Goal: Information Seeking & Learning: Learn about a topic

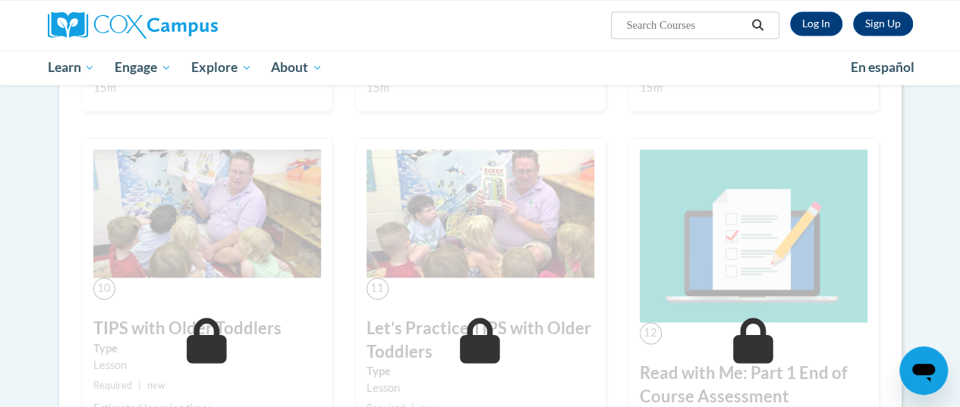
scroll to position [1314, 0]
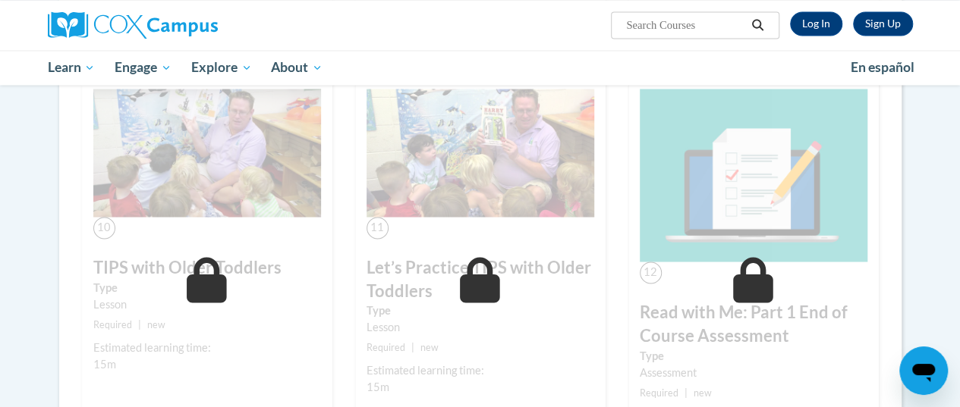
click at [816, 17] on link "Log In" at bounding box center [816, 23] width 52 height 24
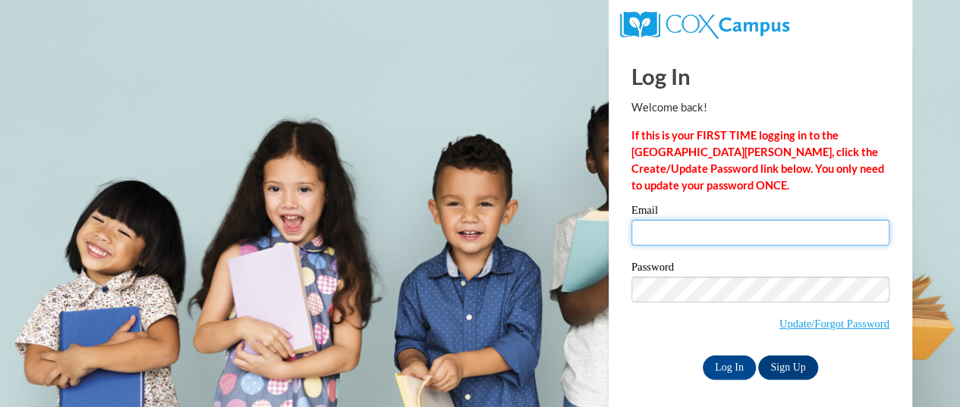
click at [705, 234] on input "Email" at bounding box center [760, 233] width 258 height 26
type input "tinystouch@yahoo.com"
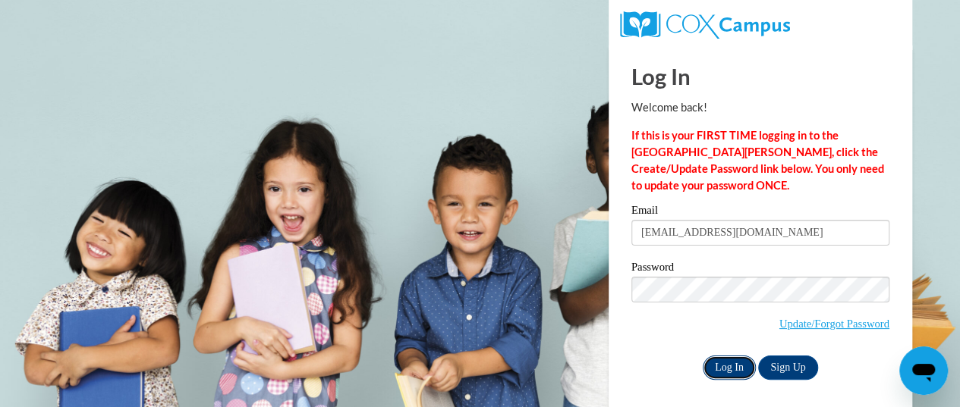
click at [730, 360] on input "Log In" at bounding box center [728, 368] width 53 height 24
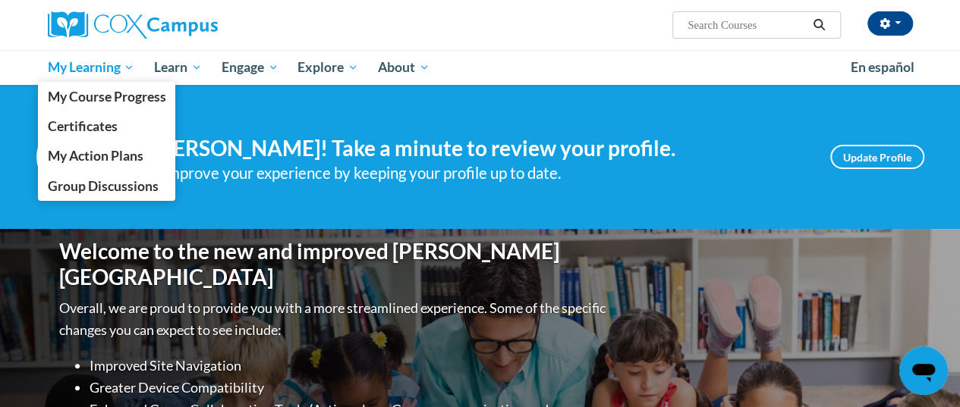
click at [97, 70] on span "My Learning" at bounding box center [90, 67] width 87 height 18
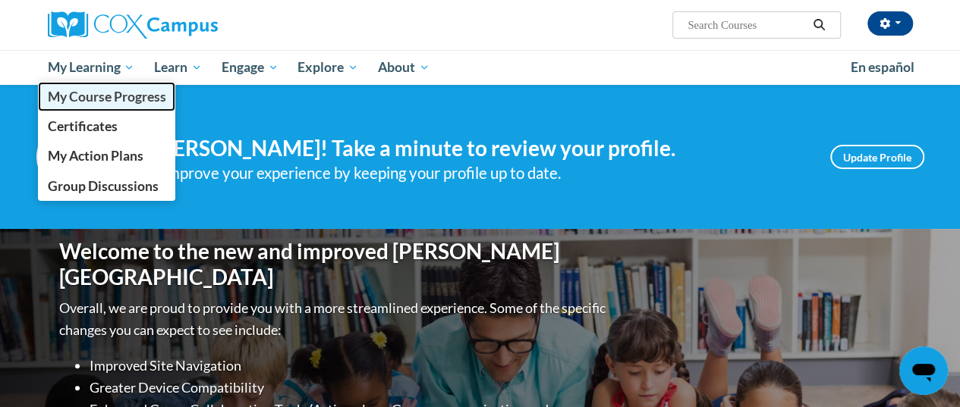
click at [109, 102] on span "My Course Progress" at bounding box center [106, 97] width 118 height 16
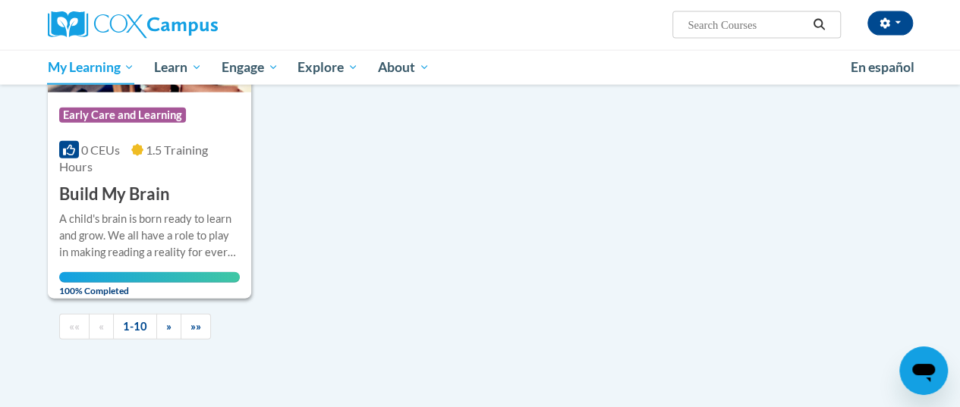
scroll to position [1819, 0]
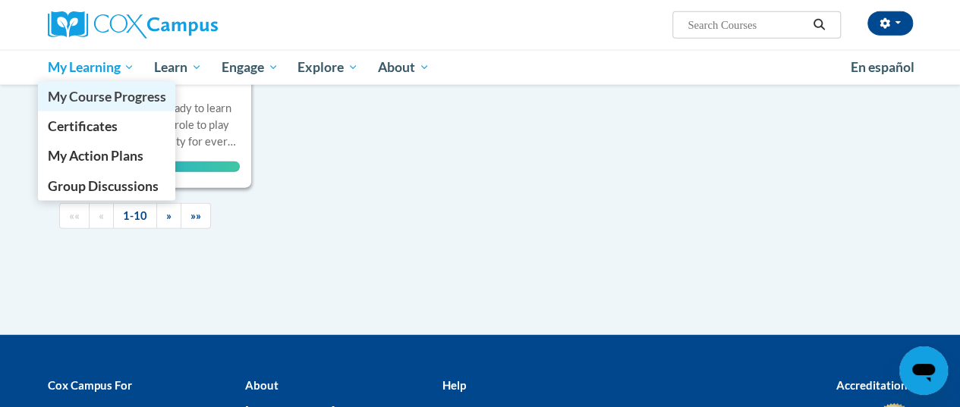
click at [110, 93] on span "My Course Progress" at bounding box center [106, 97] width 118 height 16
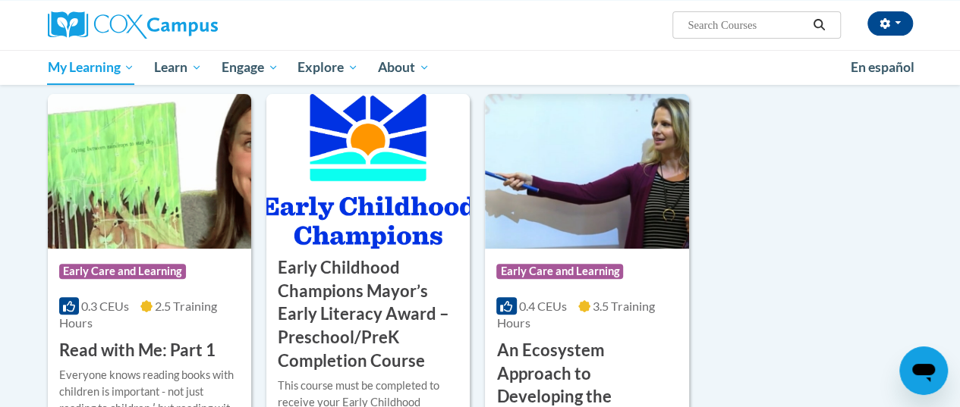
scroll to position [202, 0]
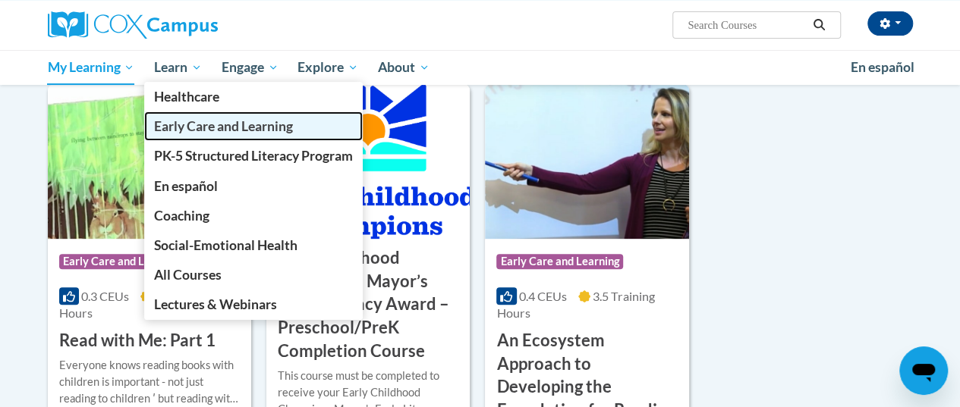
click at [206, 124] on span "Early Care and Learning" at bounding box center [223, 126] width 139 height 16
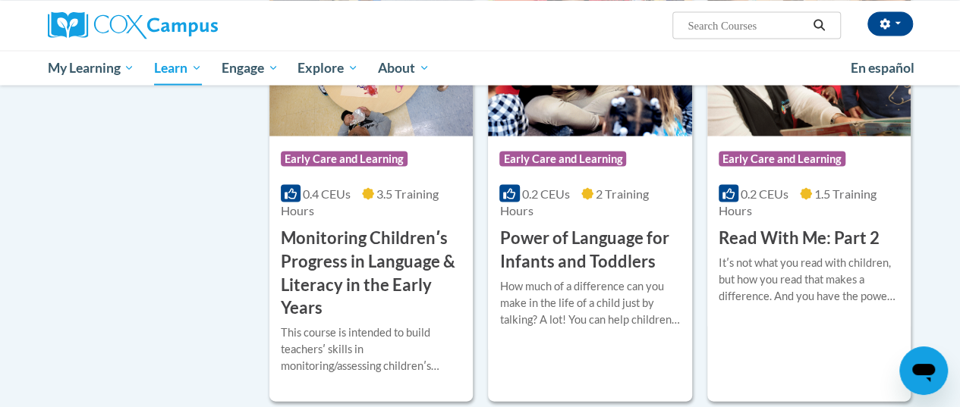
scroll to position [1425, 0]
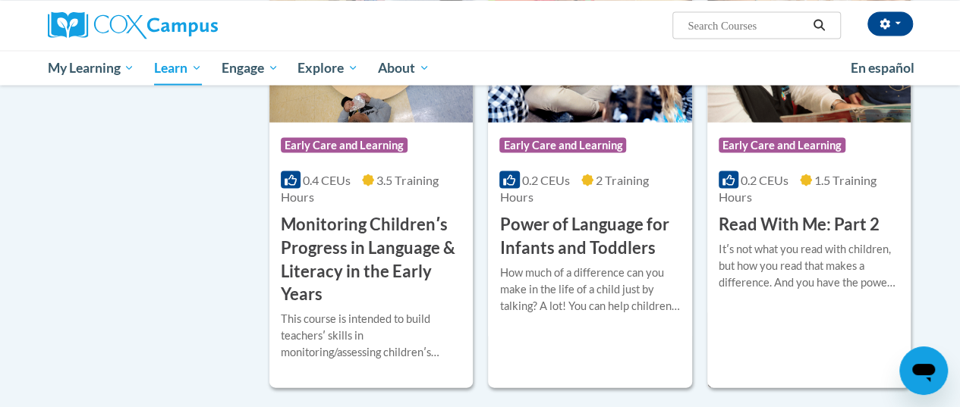
click at [859, 341] on div "Course Category: Early Care and Learning 0.2 CEUs 1.5 Training Hours COURSE Rea…" at bounding box center [808, 177] width 203 height 420
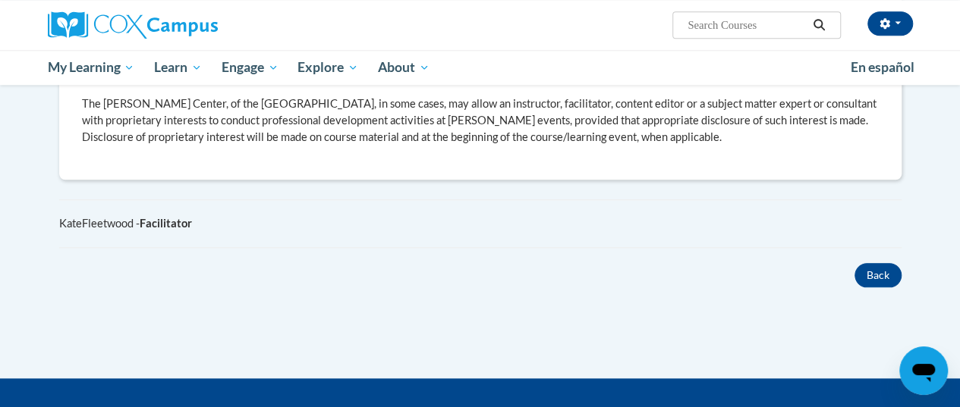
scroll to position [748, 0]
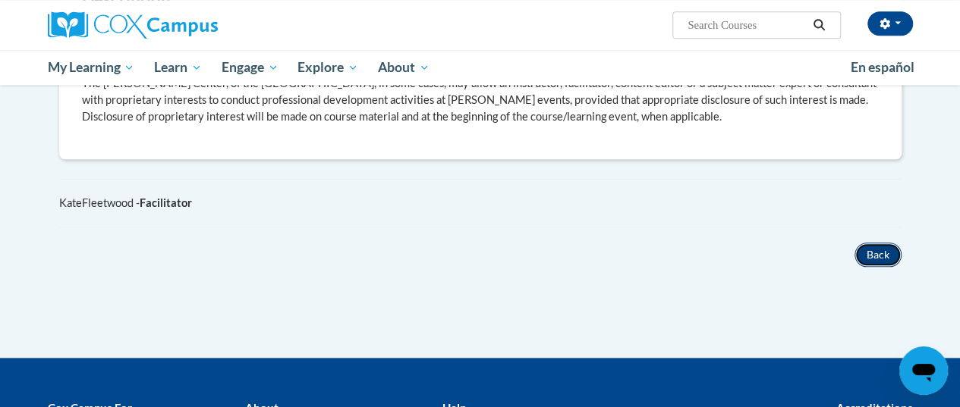
click at [875, 243] on button "Back" at bounding box center [877, 255] width 47 height 24
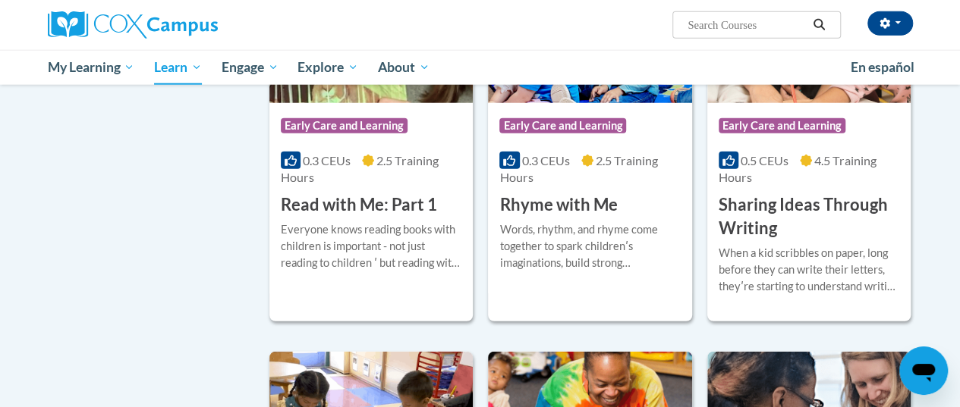
scroll to position [1915, 0]
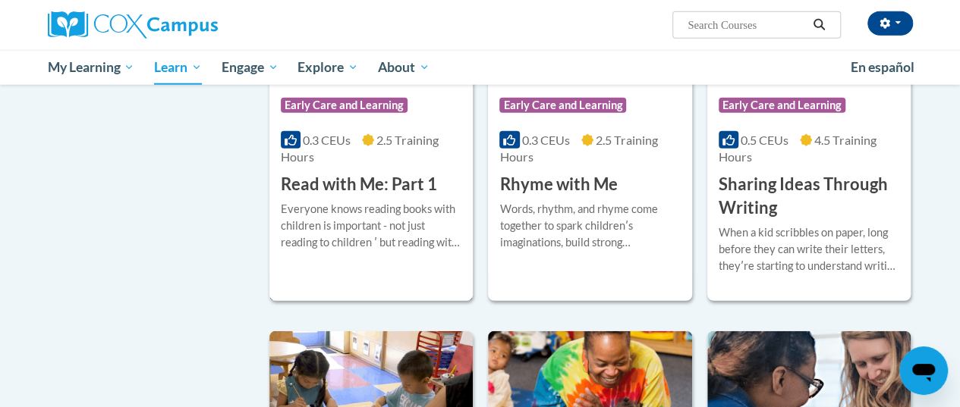
click at [420, 252] on div "Everyone knows reading books with children is important - not just reading to c…" at bounding box center [371, 231] width 181 height 61
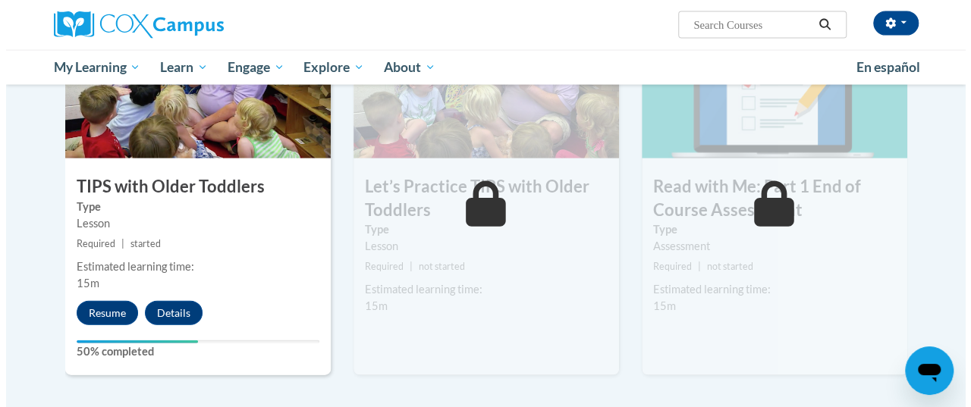
scroll to position [1607, 0]
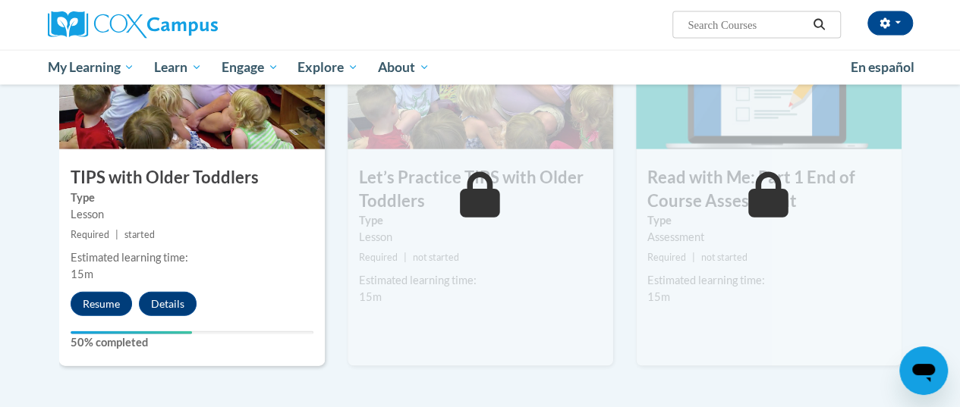
click at [168, 265] on div "Estimated learning time: 15m" at bounding box center [192, 266] width 266 height 33
click at [90, 306] on button "Resume" at bounding box center [101, 304] width 61 height 24
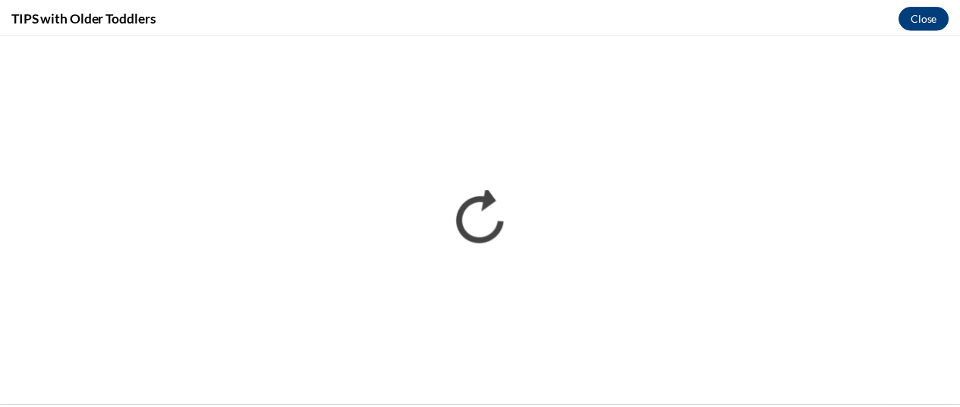
scroll to position [0, 0]
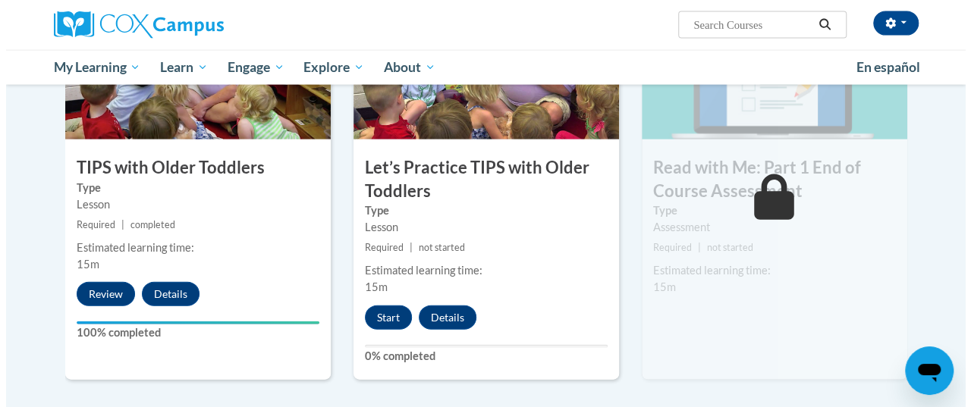
scroll to position [1667, 0]
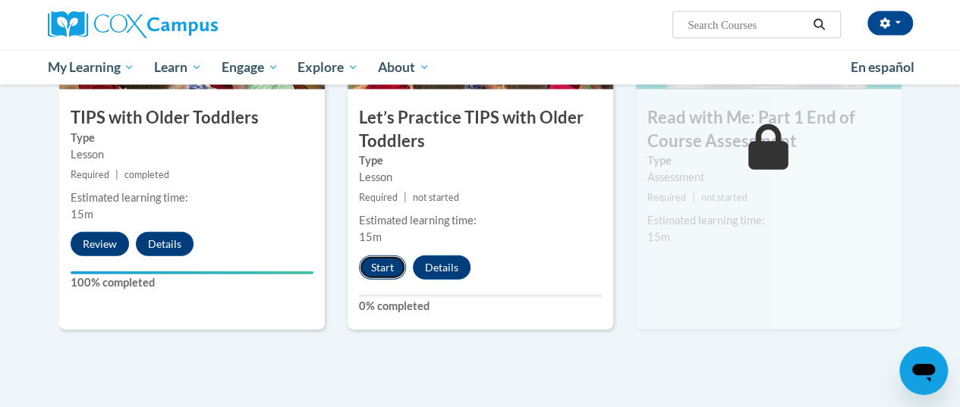
click at [378, 262] on button "Start" at bounding box center [382, 268] width 47 height 24
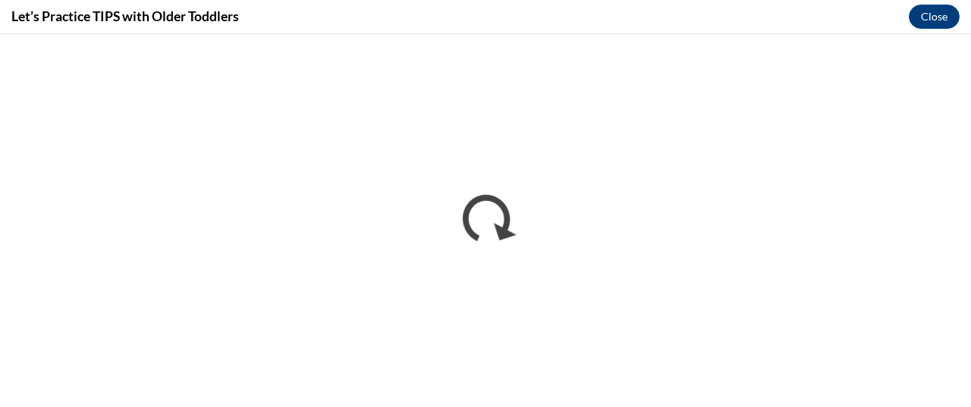
scroll to position [0, 0]
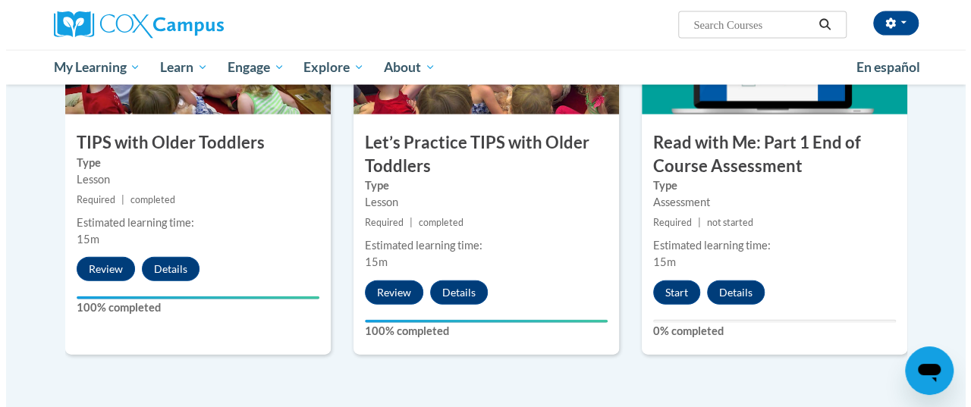
scroll to position [1708, 0]
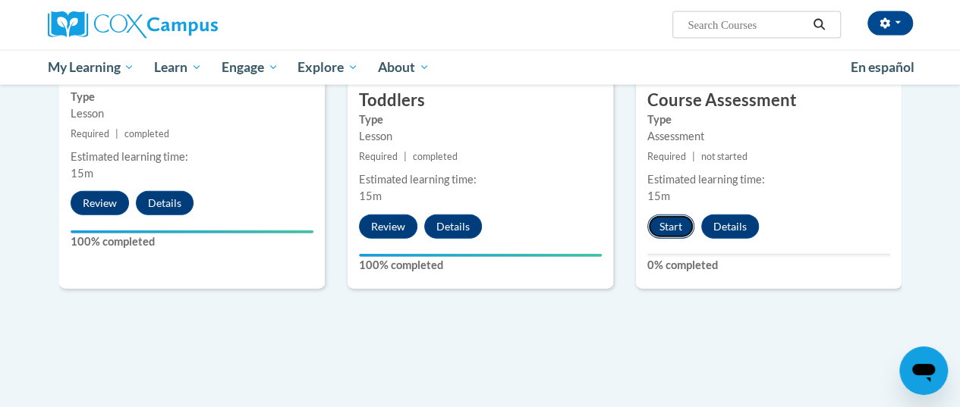
click at [674, 221] on button "Start" at bounding box center [670, 227] width 47 height 24
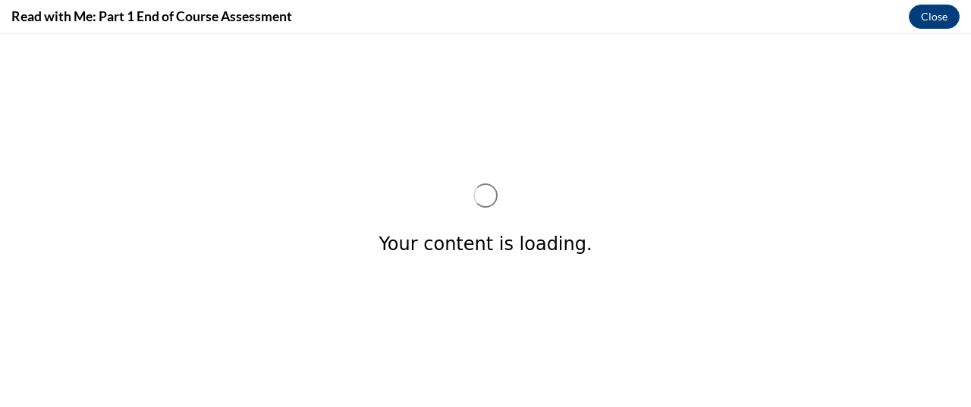
scroll to position [0, 0]
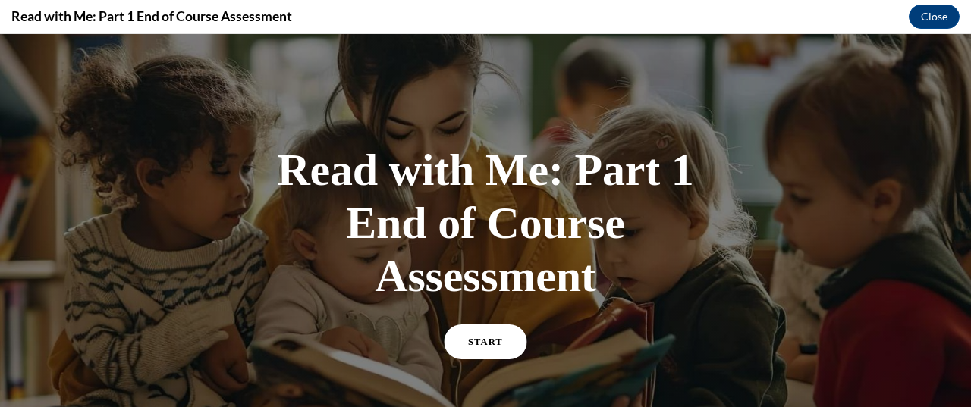
click at [486, 336] on link "START" at bounding box center [486, 342] width 83 height 35
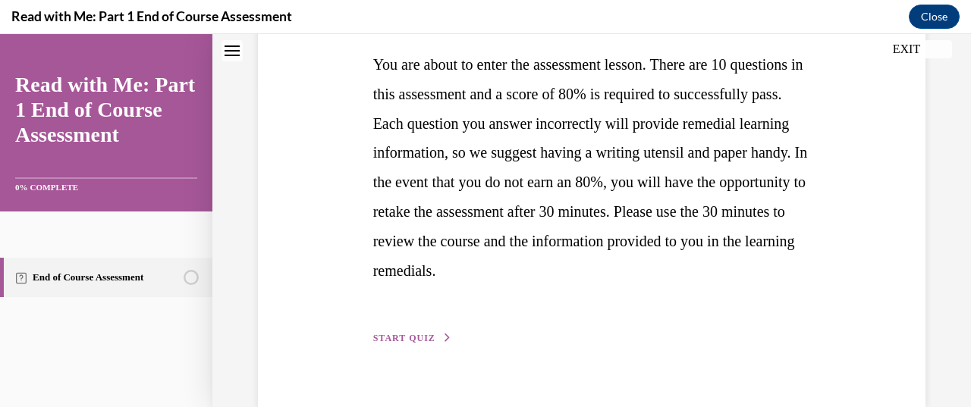
scroll to position [379, 0]
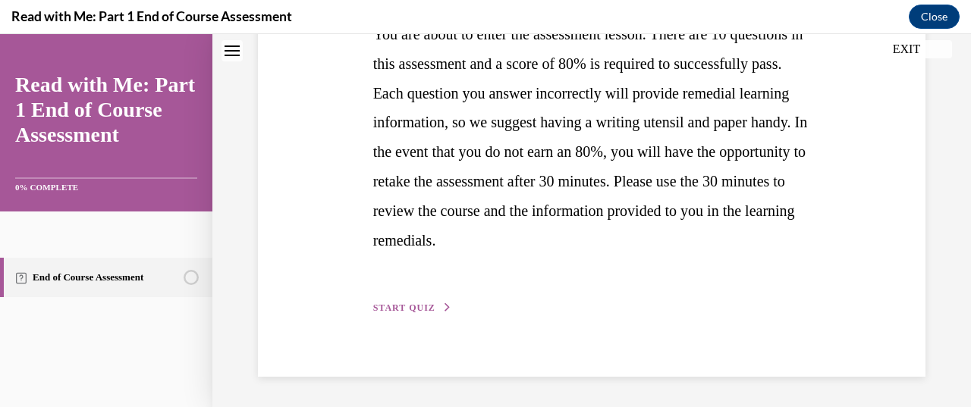
click at [407, 306] on span "START QUIZ" at bounding box center [404, 308] width 62 height 11
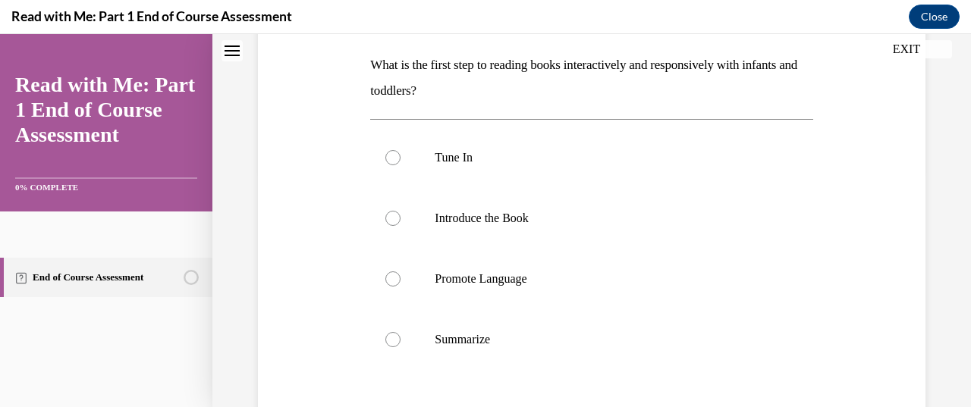
scroll to position [267, 0]
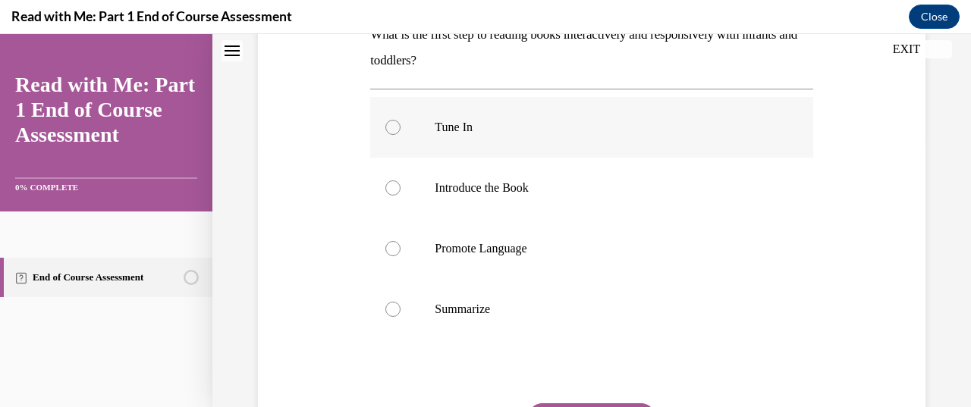
click at [395, 130] on div at bounding box center [392, 127] width 15 height 15
click at [395, 130] on input "Tune In" at bounding box center [392, 127] width 15 height 15
radio input "true"
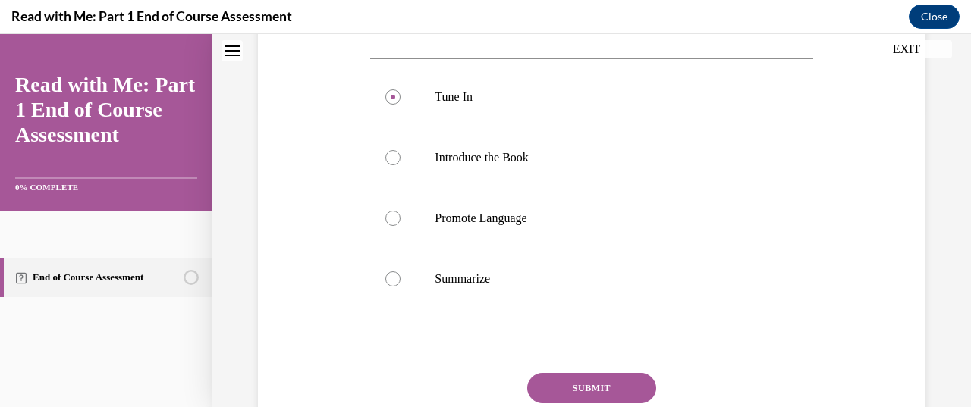
click at [641, 376] on button "SUBMIT" at bounding box center [591, 388] width 129 height 30
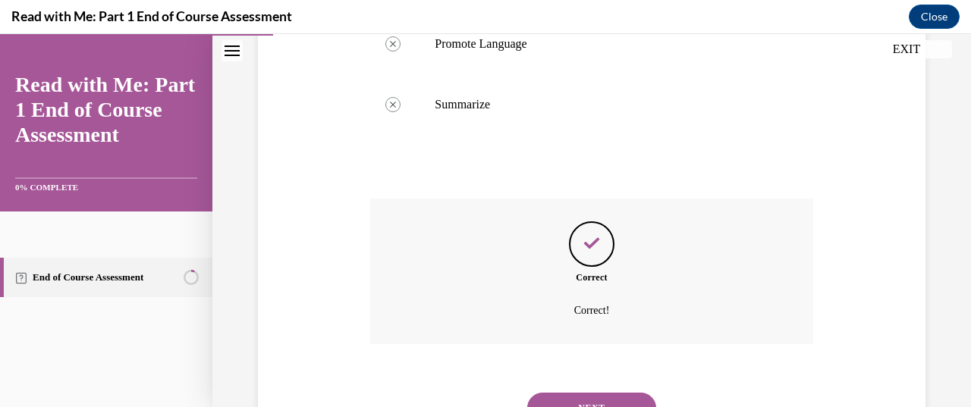
scroll to position [540, 0]
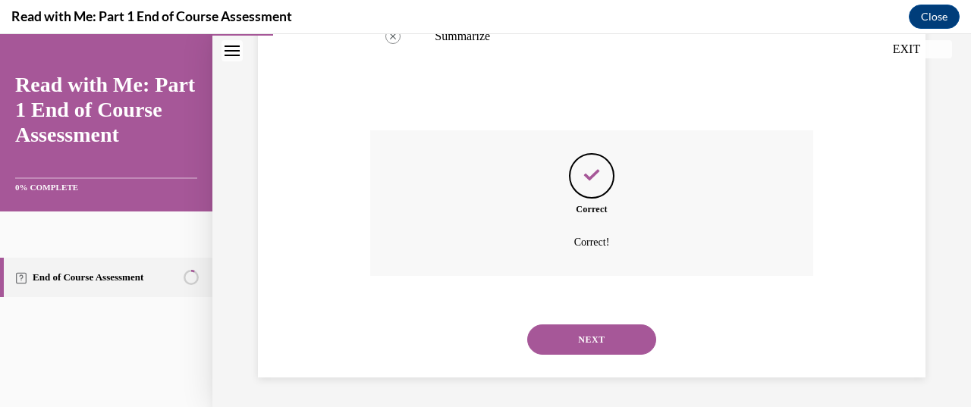
click at [624, 345] on button "NEXT" at bounding box center [591, 340] width 129 height 30
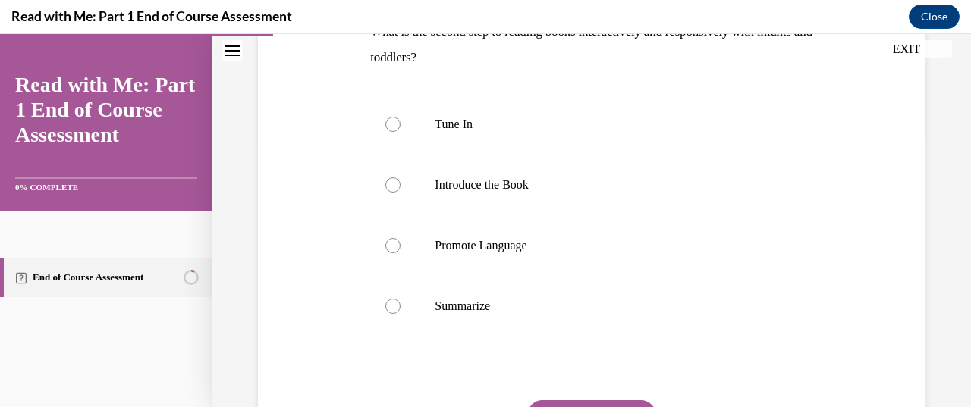
scroll to position [240, 0]
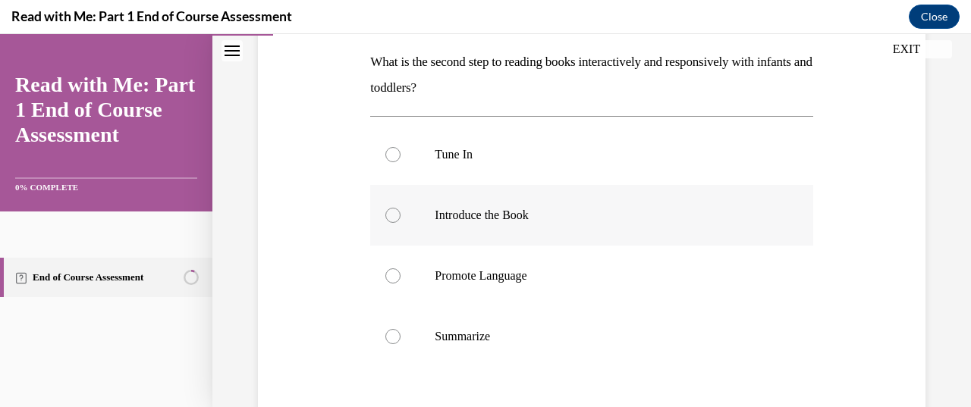
click at [394, 215] on div at bounding box center [392, 215] width 15 height 15
click at [394, 215] on input "Introduce the Book" at bounding box center [392, 215] width 15 height 15
radio input "true"
click at [820, 313] on div "Question 02/13 What is the second step to reading books interactively and respo…" at bounding box center [591, 241] width 675 height 630
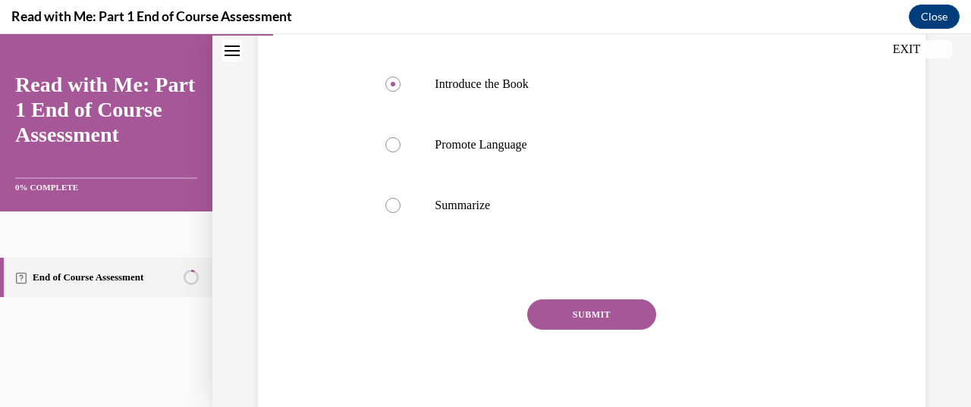
scroll to position [417, 0]
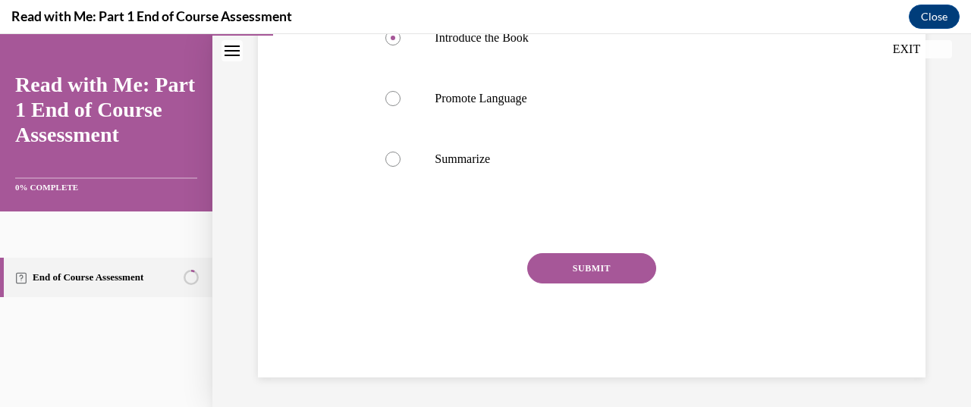
click at [607, 263] on button "SUBMIT" at bounding box center [591, 268] width 129 height 30
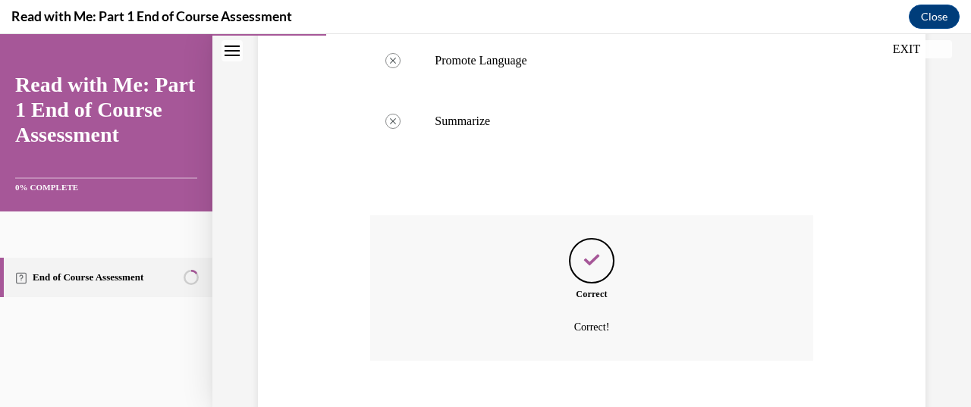
scroll to position [540, 0]
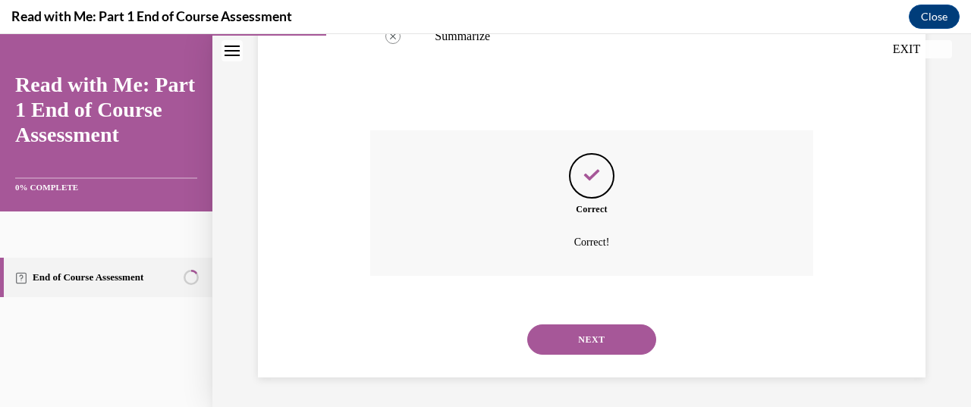
click at [604, 339] on button "NEXT" at bounding box center [591, 340] width 129 height 30
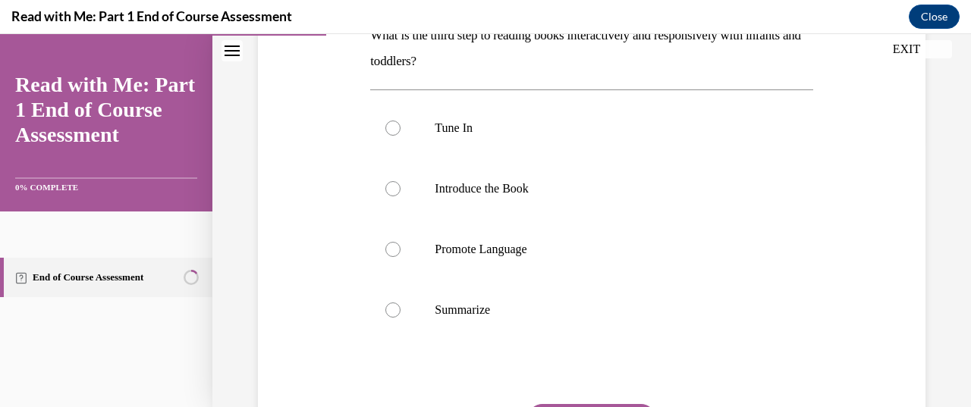
scroll to position [328, 0]
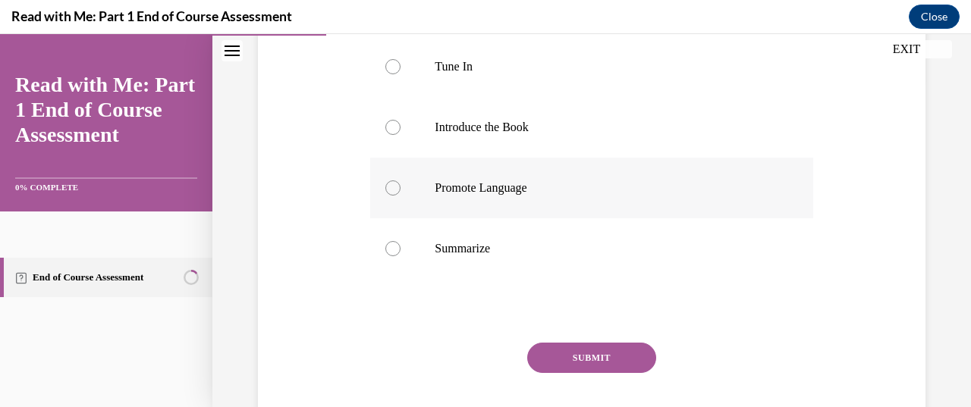
click at [398, 181] on label "Promote Language" at bounding box center [591, 188] width 442 height 61
click at [398, 181] on input "Promote Language" at bounding box center [392, 188] width 15 height 15
radio input "true"
click at [577, 351] on button "SUBMIT" at bounding box center [591, 358] width 129 height 30
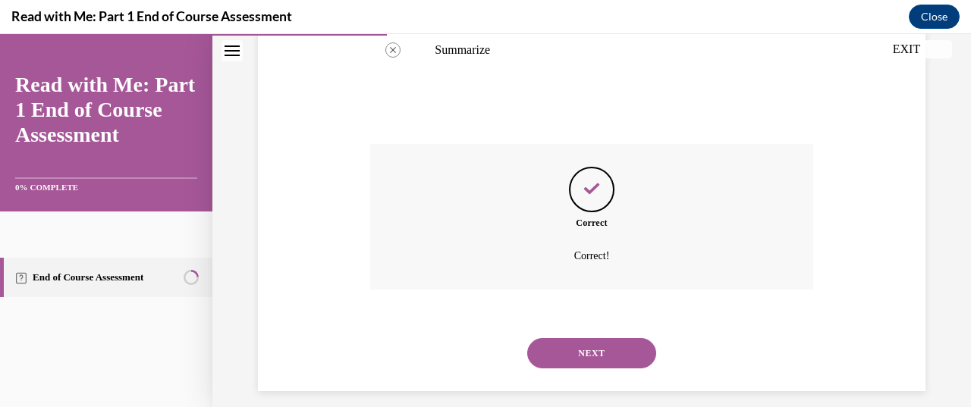
scroll to position [540, 0]
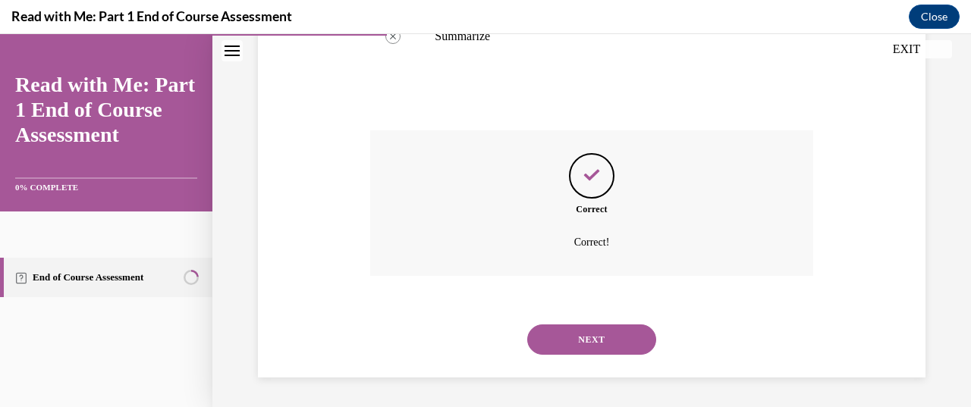
click at [602, 339] on button "NEXT" at bounding box center [591, 340] width 129 height 30
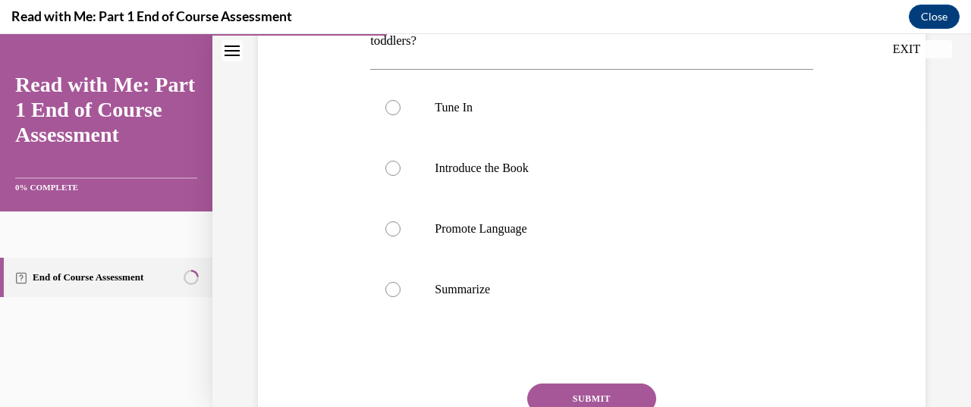
scroll to position [388, 0]
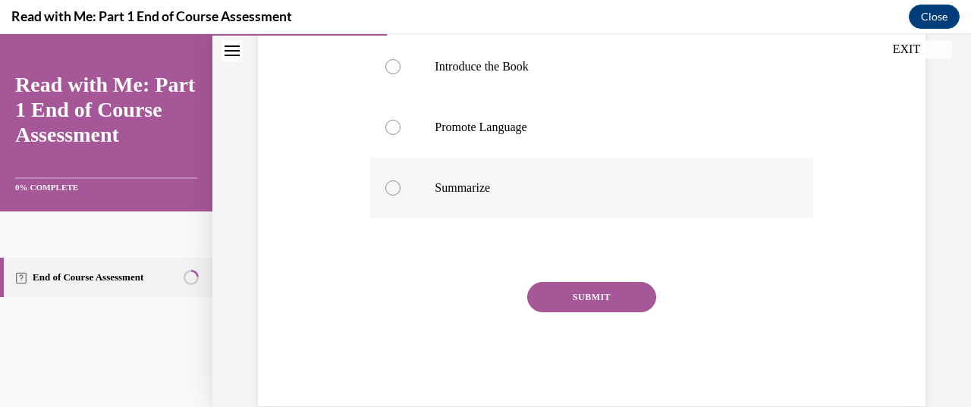
click at [395, 185] on div at bounding box center [392, 188] width 15 height 15
click at [395, 185] on input "Summarize" at bounding box center [392, 188] width 15 height 15
radio input "true"
click at [558, 296] on button "SUBMIT" at bounding box center [591, 297] width 129 height 30
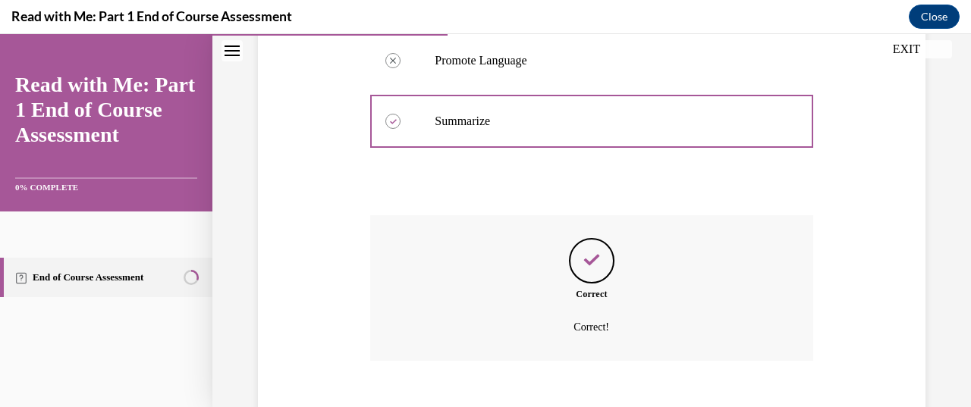
scroll to position [540, 0]
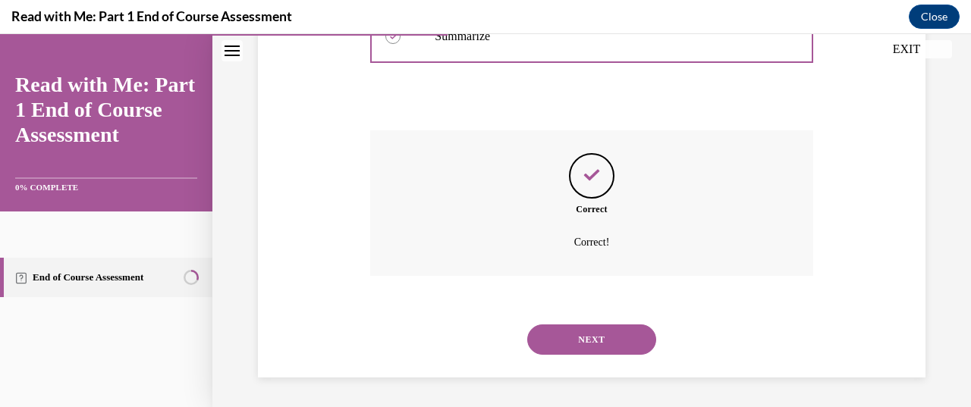
click at [558, 346] on button "NEXT" at bounding box center [591, 340] width 129 height 30
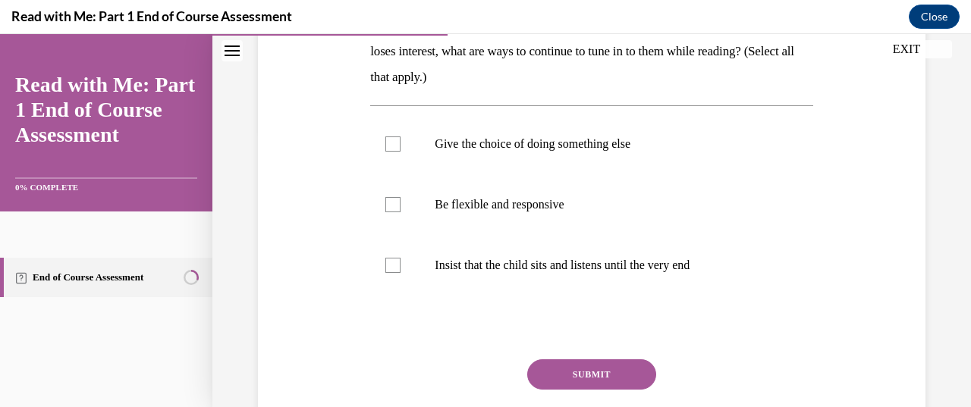
scroll to position [306, 0]
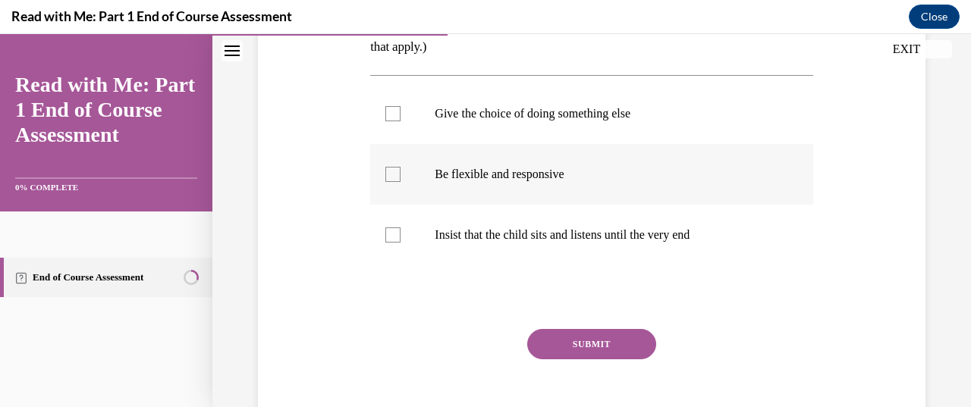
click at [390, 173] on div at bounding box center [392, 174] width 15 height 15
click at [390, 173] on input "Be flexible and responsive" at bounding box center [392, 174] width 15 height 15
checkbox input "true"
click at [591, 338] on button "SUBMIT" at bounding box center [591, 344] width 129 height 30
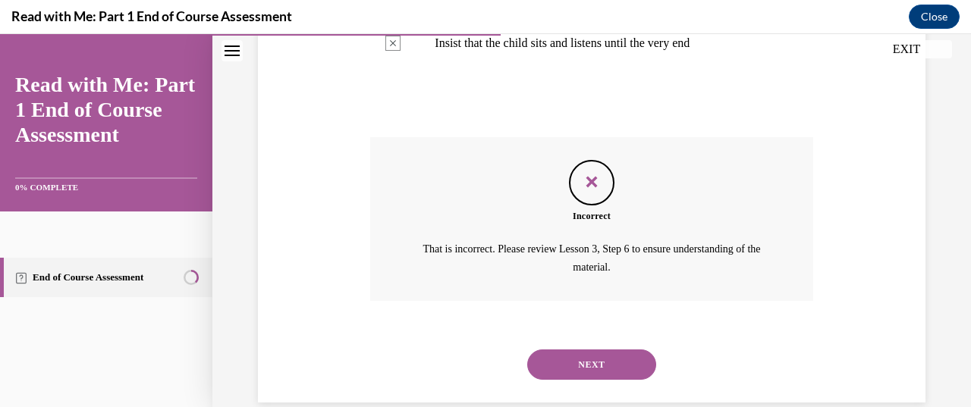
scroll to position [523, 0]
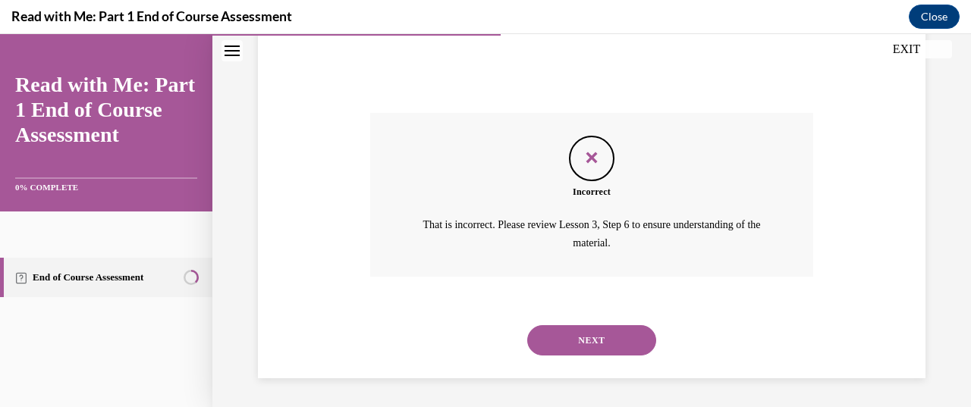
click at [602, 331] on button "NEXT" at bounding box center [591, 340] width 129 height 30
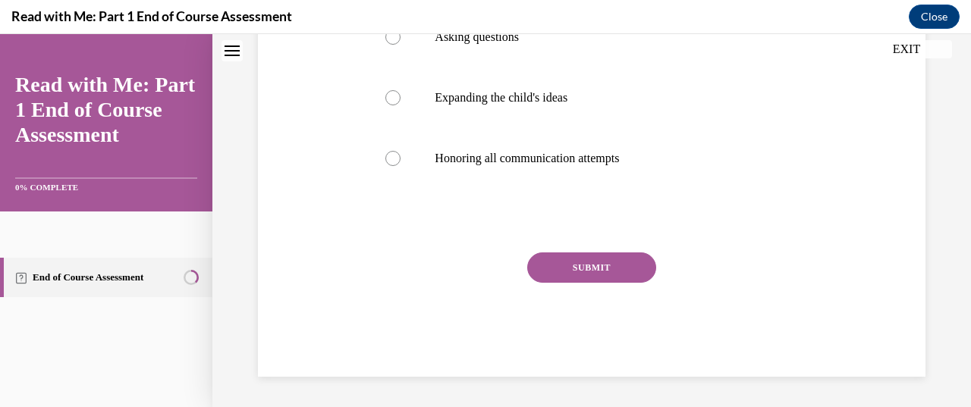
scroll to position [5, 0]
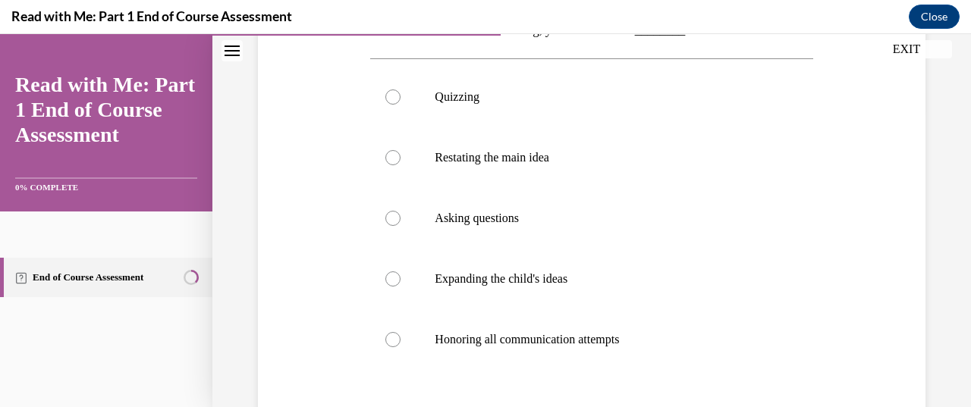
scroll to position [267, 0]
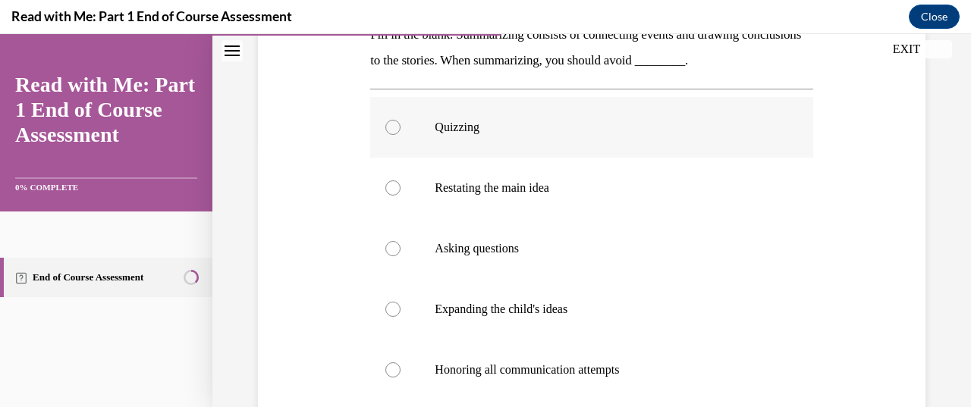
click at [398, 127] on div at bounding box center [392, 127] width 15 height 15
click at [398, 127] on input "Quizzing" at bounding box center [392, 127] width 15 height 15
radio input "true"
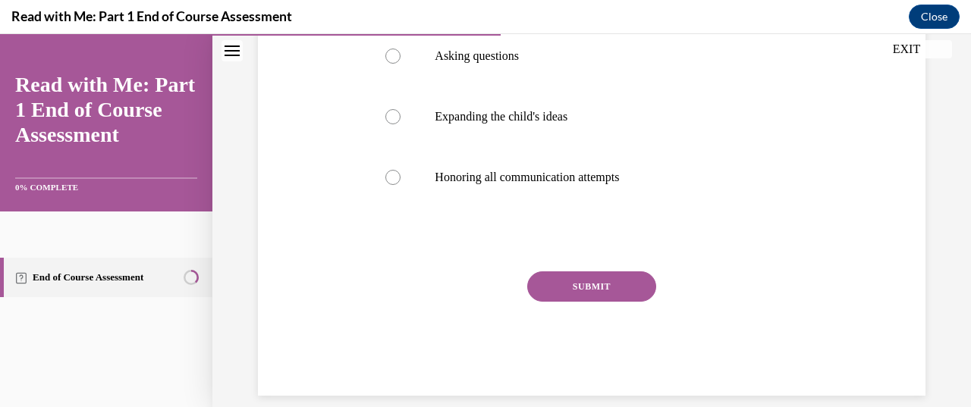
scroll to position [478, 0]
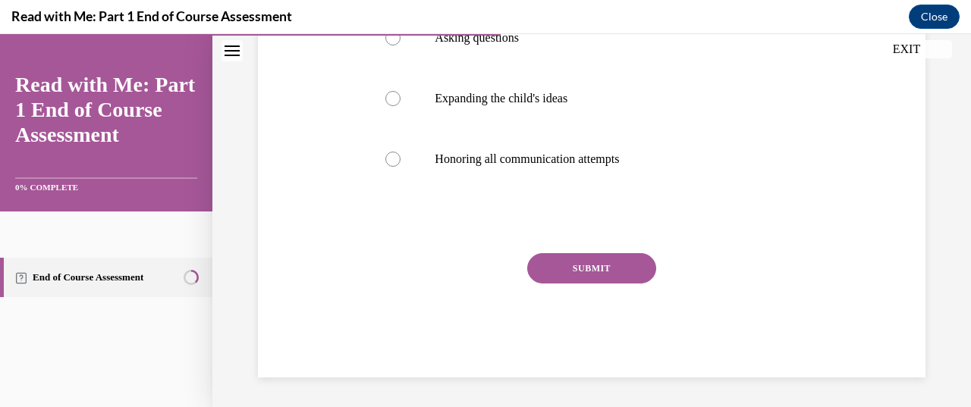
click at [539, 274] on button "SUBMIT" at bounding box center [591, 268] width 129 height 30
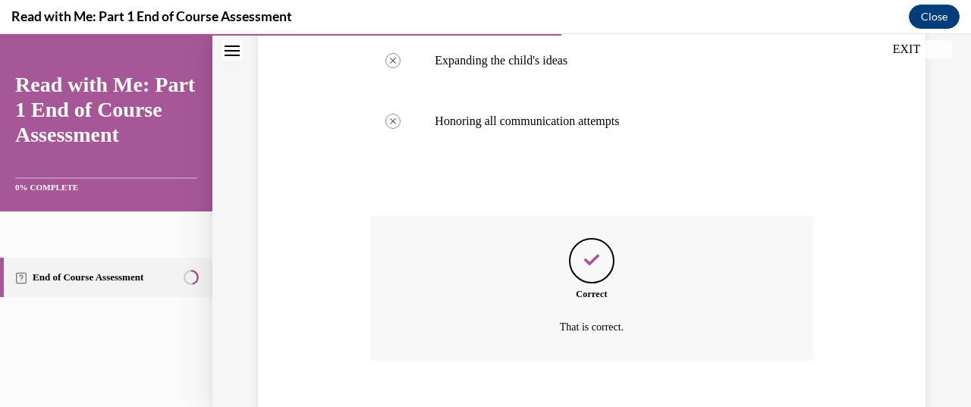
scroll to position [601, 0]
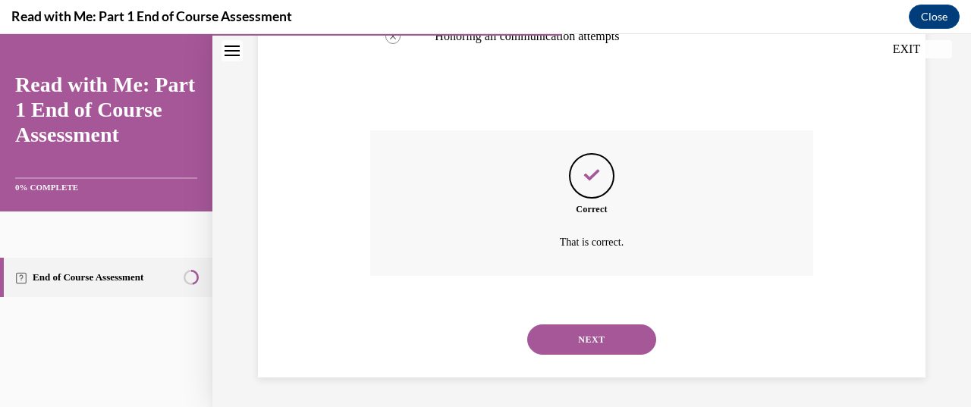
click at [587, 336] on button "NEXT" at bounding box center [591, 340] width 129 height 30
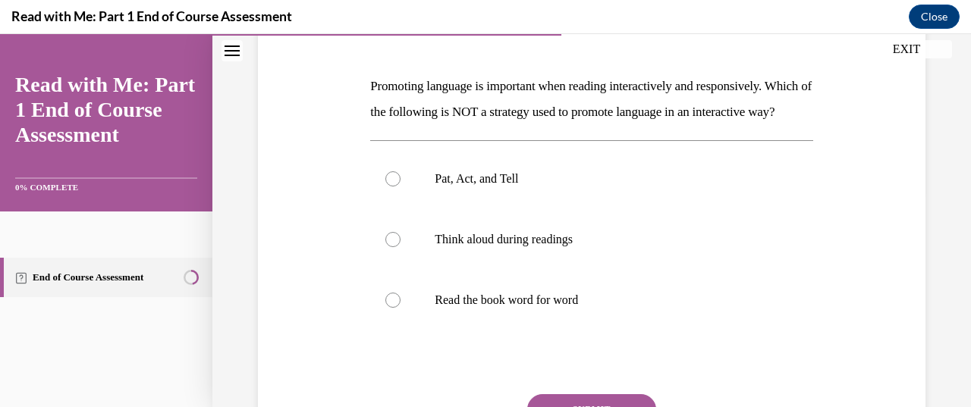
scroll to position [246, 0]
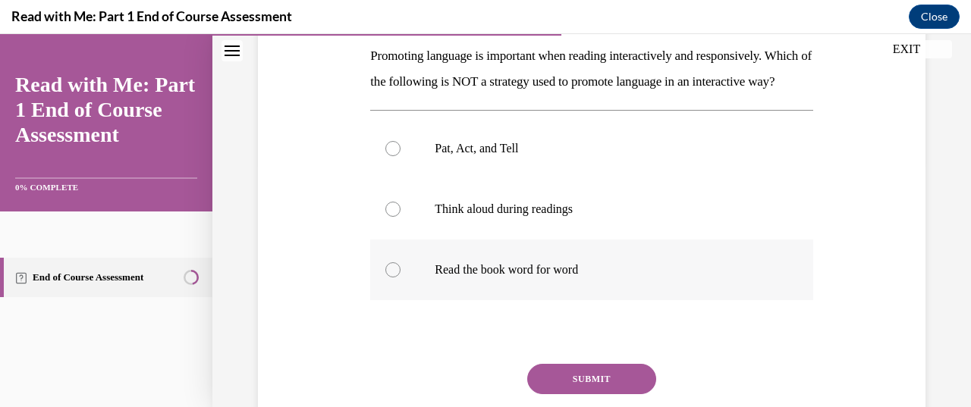
click at [391, 278] on div at bounding box center [392, 269] width 15 height 15
click at [391, 278] on input "Read the book word for word" at bounding box center [392, 269] width 15 height 15
radio input "true"
click at [629, 388] on div "Question 07/13 Promoting language is important when reading interactively and r…" at bounding box center [591, 226] width 442 height 523
click at [628, 394] on button "SUBMIT" at bounding box center [591, 379] width 129 height 30
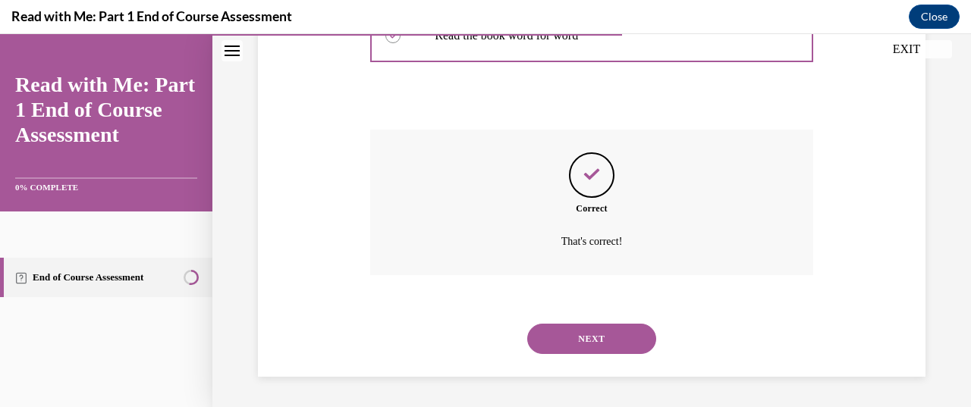
scroll to position [505, 0]
click at [590, 335] on button "NEXT" at bounding box center [591, 339] width 129 height 30
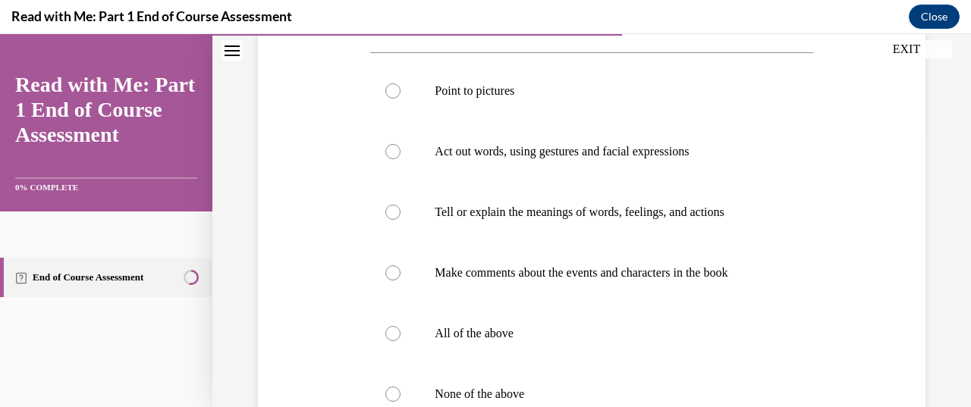
scroll to position [308, 0]
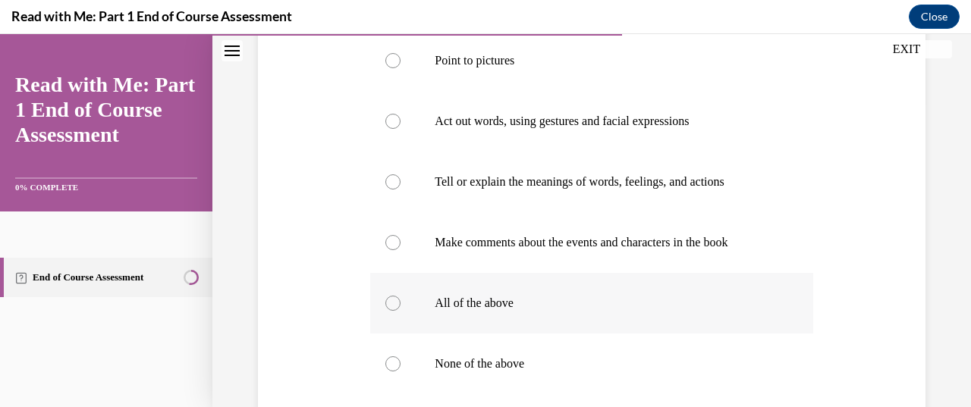
click at [390, 311] on div at bounding box center [392, 303] width 15 height 15
click at [390, 311] on input "All of the above" at bounding box center [392, 303] width 15 height 15
radio input "true"
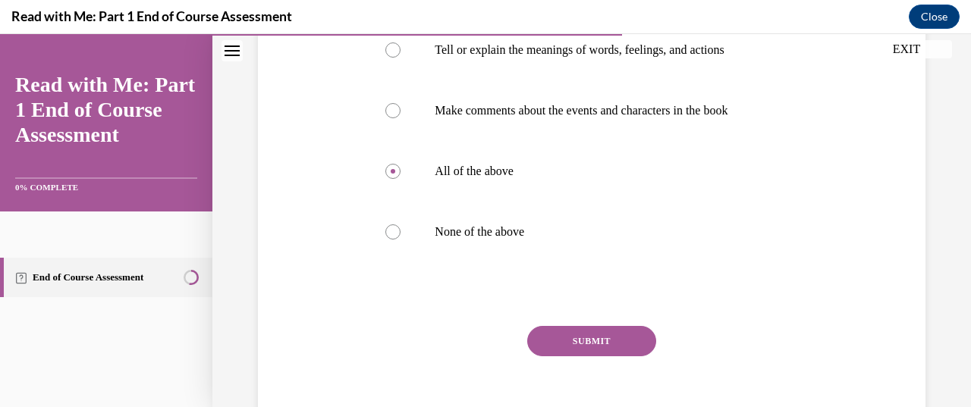
scroll to position [539, 0]
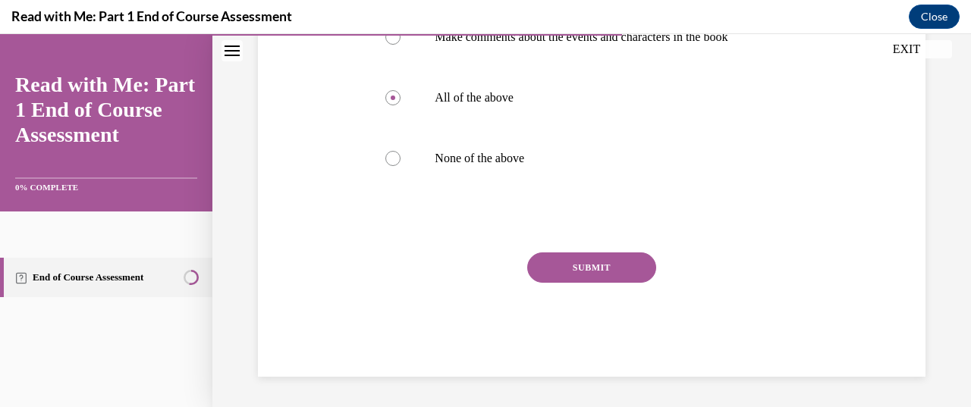
click at [595, 280] on button "SUBMIT" at bounding box center [591, 268] width 129 height 30
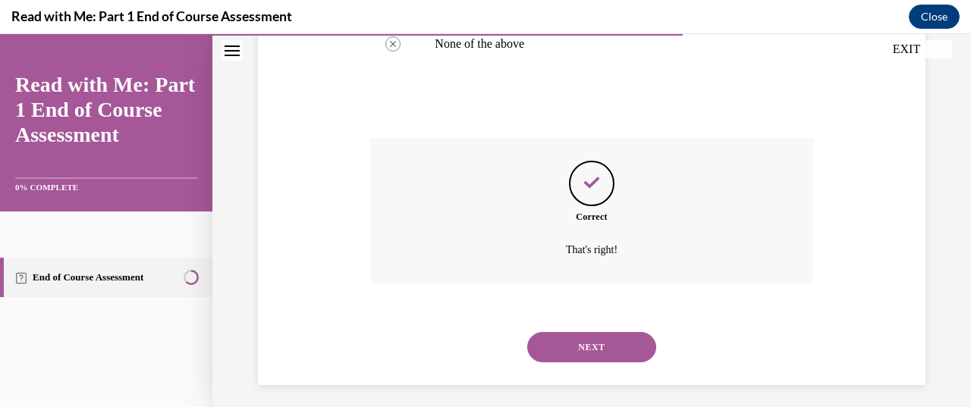
scroll to position [661, 0]
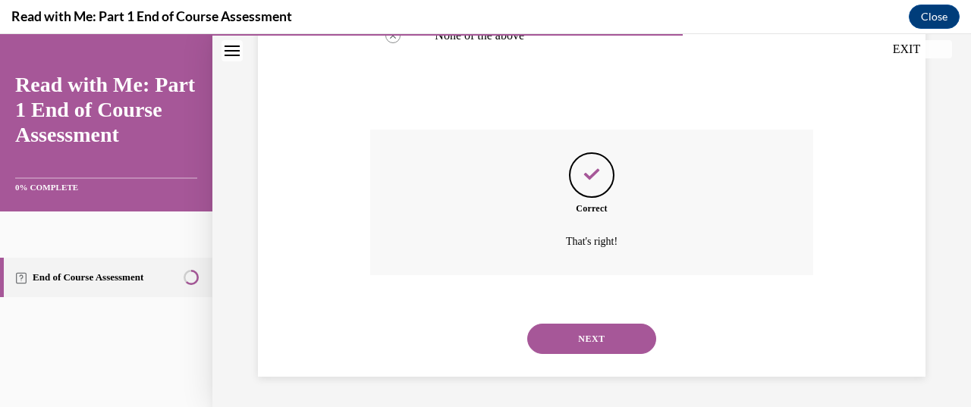
click at [580, 347] on button "NEXT" at bounding box center [591, 339] width 129 height 30
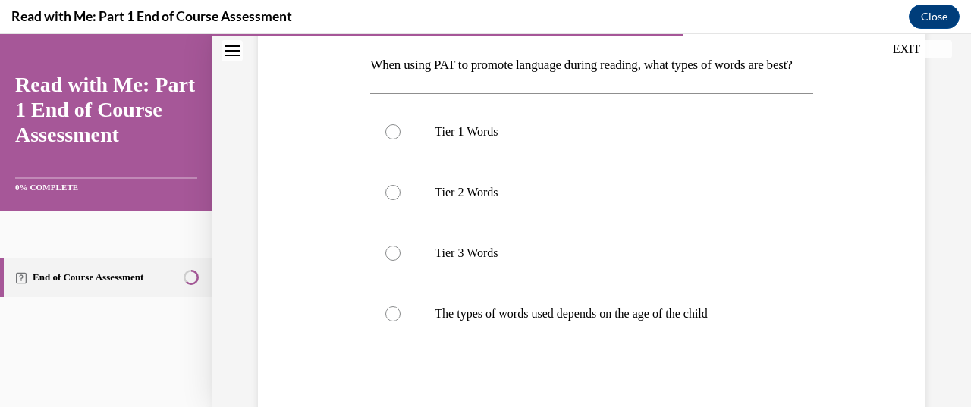
scroll to position [267, 0]
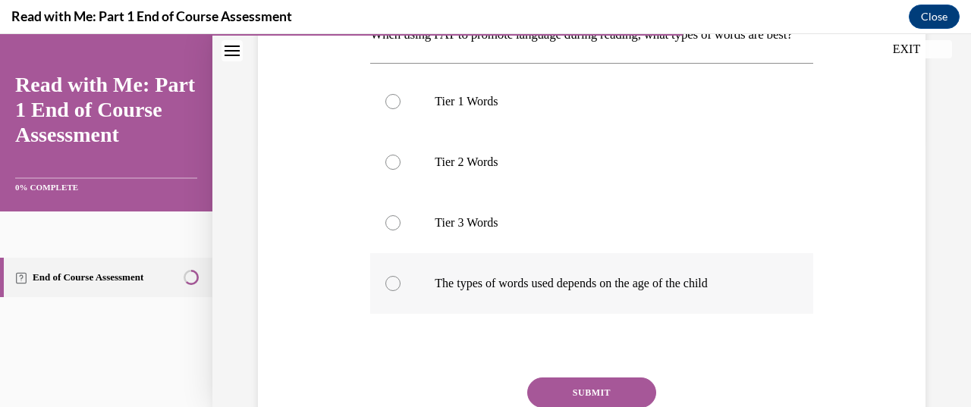
click at [392, 291] on div at bounding box center [392, 283] width 15 height 15
click at [392, 291] on input "The types of words used depends on the age of the child" at bounding box center [392, 283] width 15 height 15
radio input "true"
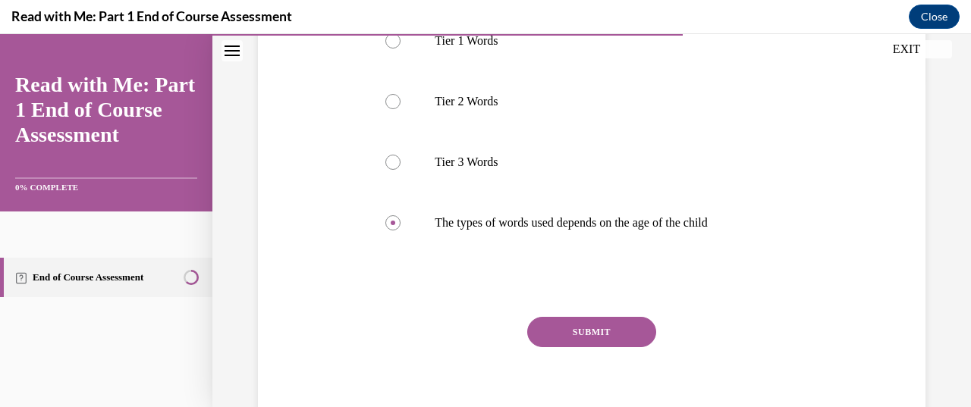
scroll to position [368, 0]
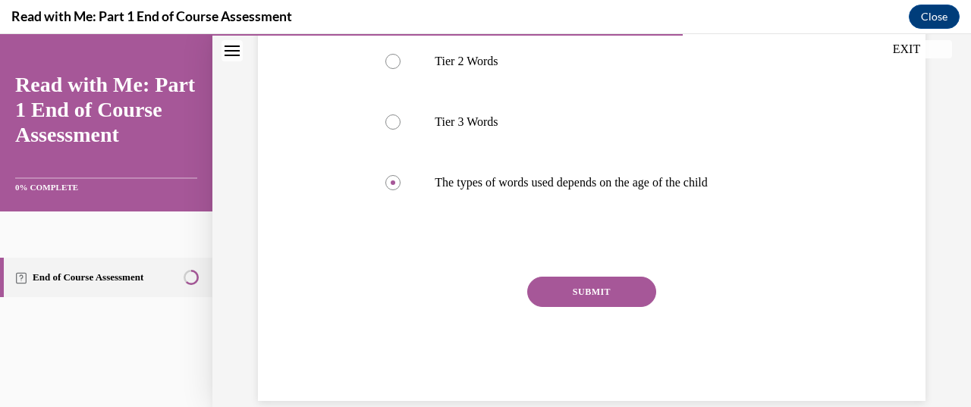
click at [619, 307] on button "SUBMIT" at bounding box center [591, 292] width 129 height 30
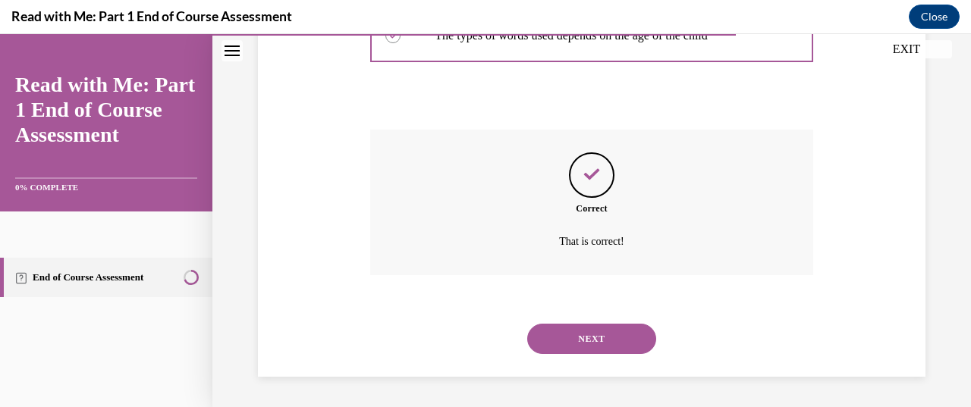
scroll to position [540, 0]
click at [594, 347] on button "NEXT" at bounding box center [591, 339] width 129 height 30
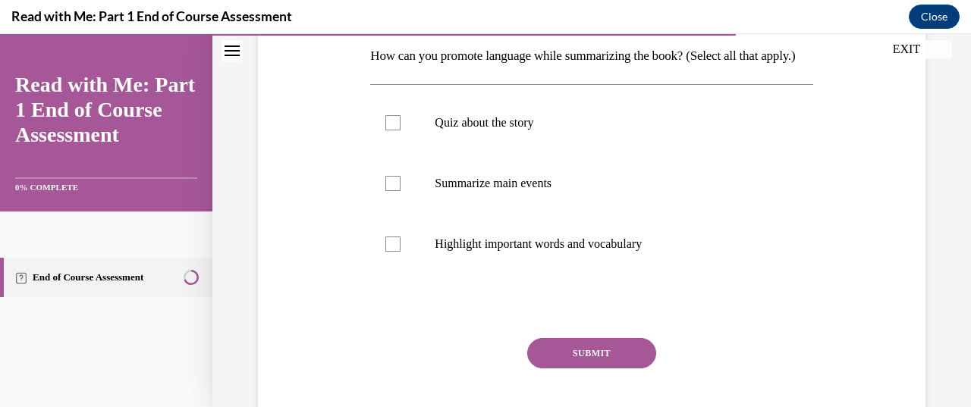
scroll to position [266, 0]
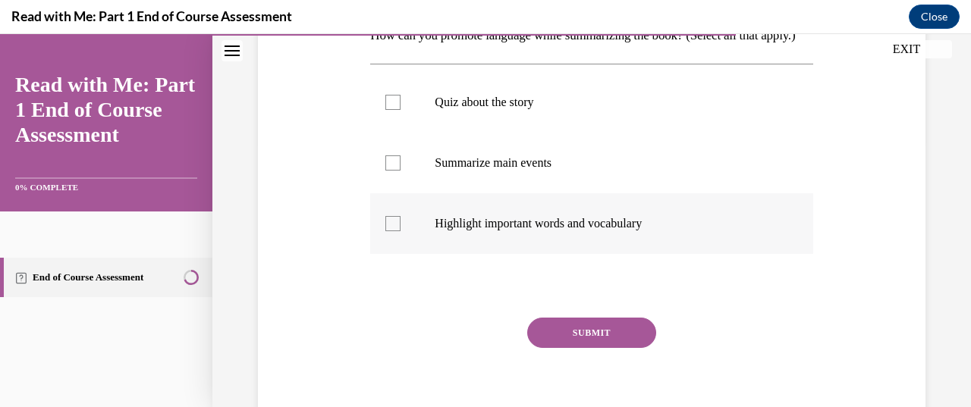
click at [397, 231] on div at bounding box center [392, 223] width 15 height 15
click at [397, 231] on input "Highlight important words and vocabulary" at bounding box center [392, 223] width 15 height 15
checkbox input "true"
click at [570, 348] on button "SUBMIT" at bounding box center [591, 333] width 129 height 30
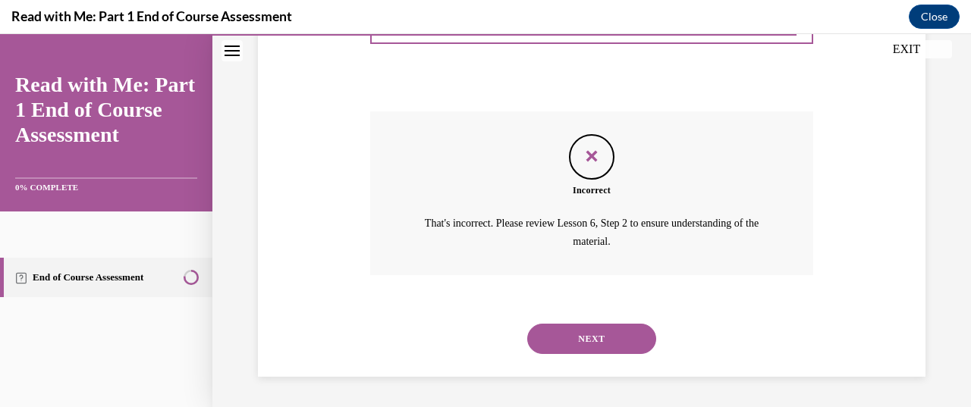
scroll to position [497, 0]
click at [564, 331] on button "NEXT" at bounding box center [591, 339] width 129 height 30
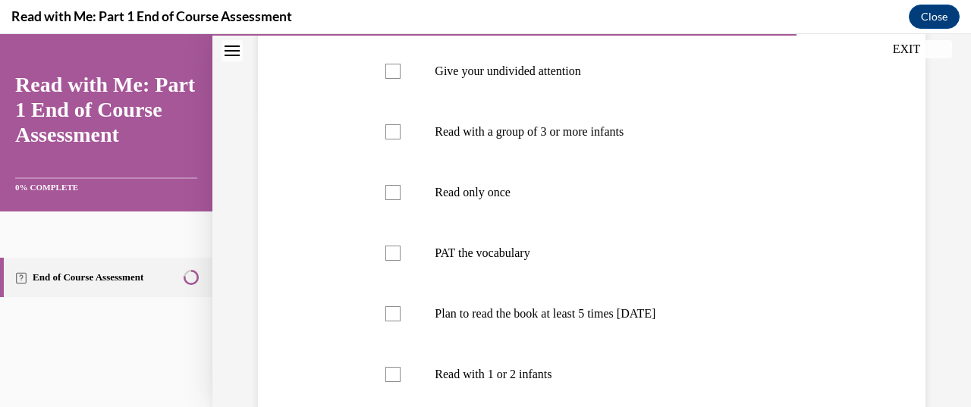
scroll to position [217, 0]
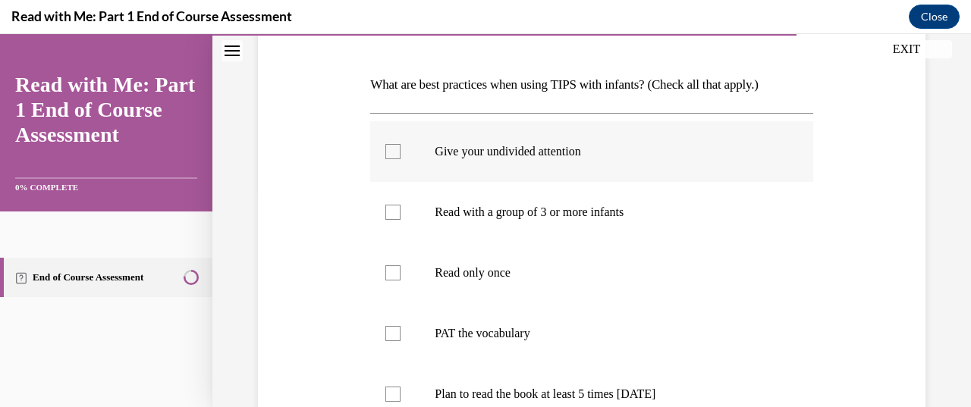
click at [391, 148] on div at bounding box center [392, 151] width 15 height 15
click at [391, 148] on input "Give your undivided attention" at bounding box center [392, 151] width 15 height 15
checkbox input "true"
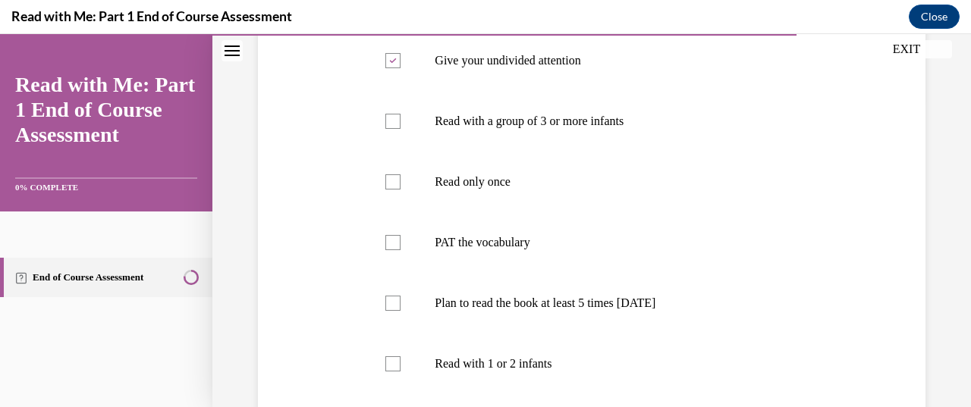
scroll to position [490, 0]
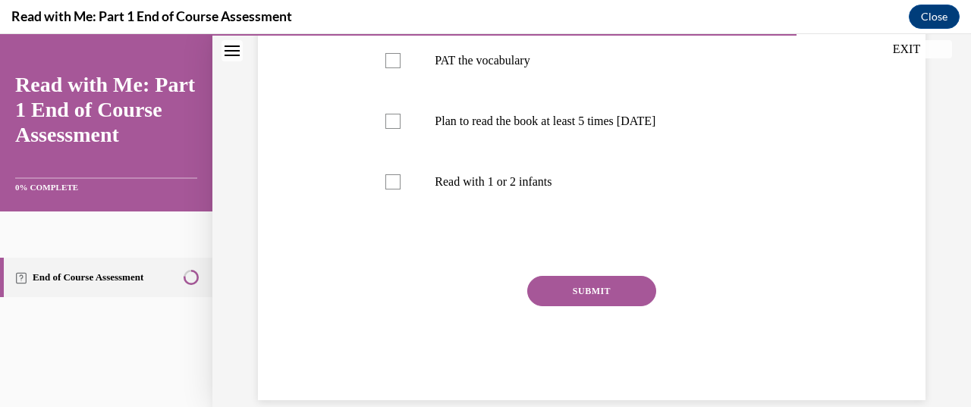
click at [630, 295] on button "SUBMIT" at bounding box center [591, 291] width 129 height 30
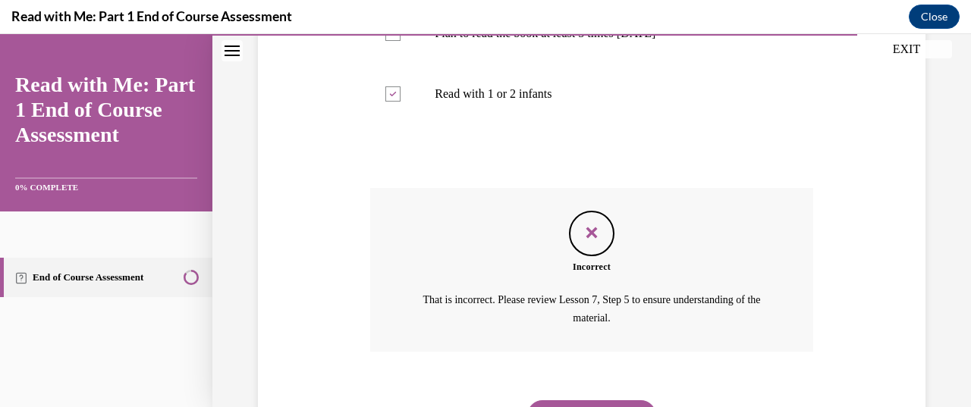
scroll to position [653, 0]
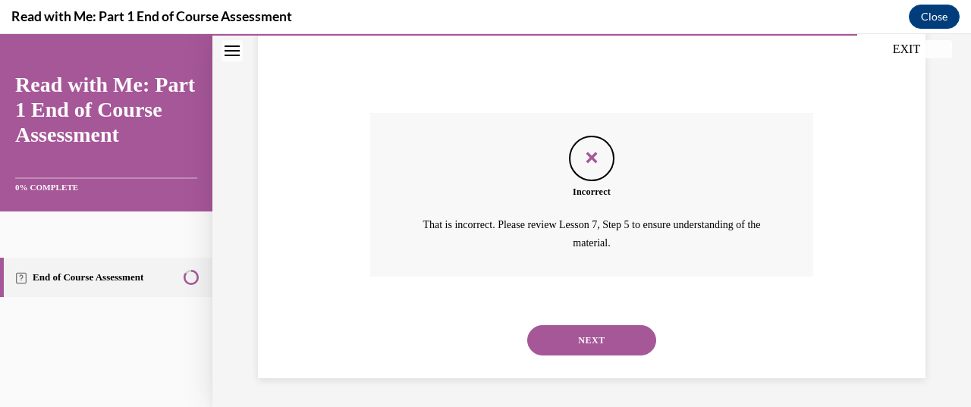
click at [570, 336] on button "NEXT" at bounding box center [591, 340] width 129 height 30
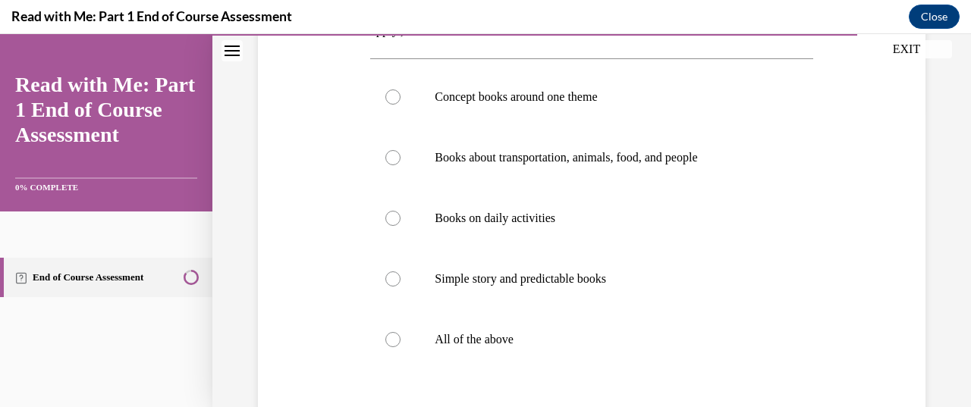
scroll to position [267, 0]
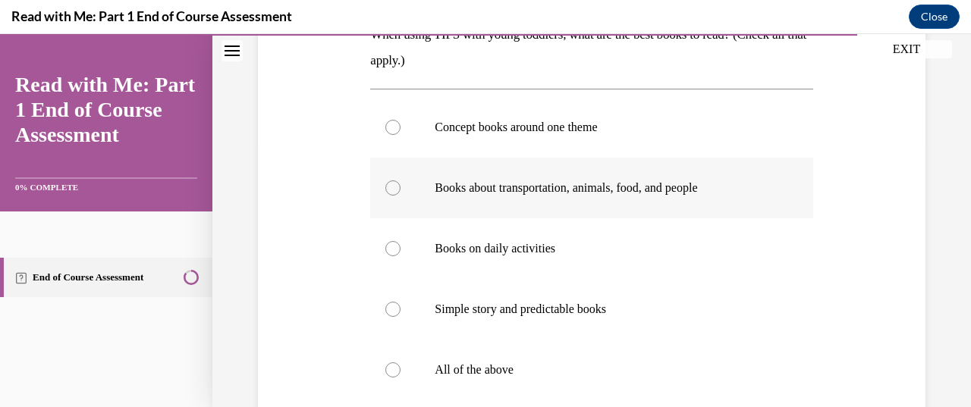
click at [391, 187] on div at bounding box center [392, 188] width 15 height 15
click at [391, 187] on input "Books about transportation, animals, food, and people" at bounding box center [392, 188] width 15 height 15
radio input "true"
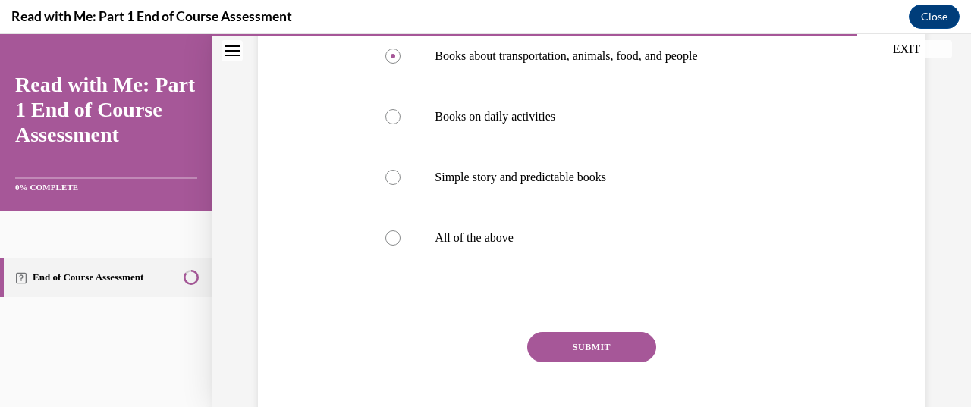
scroll to position [478, 0]
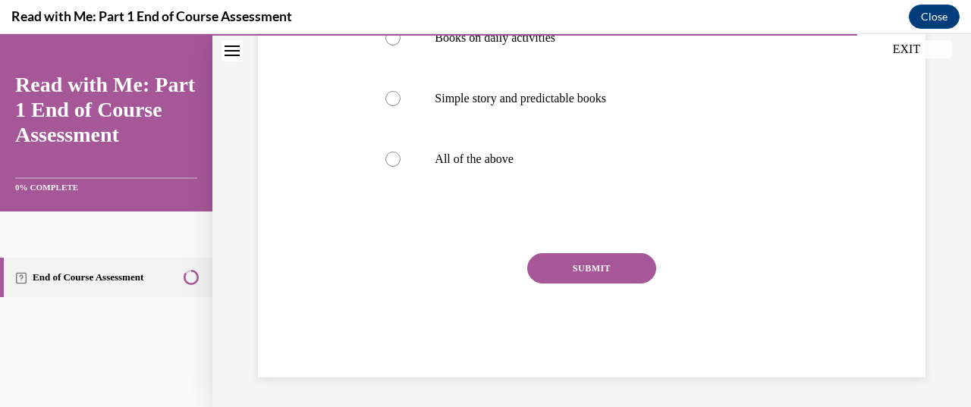
click at [611, 271] on button "SUBMIT" at bounding box center [591, 268] width 129 height 30
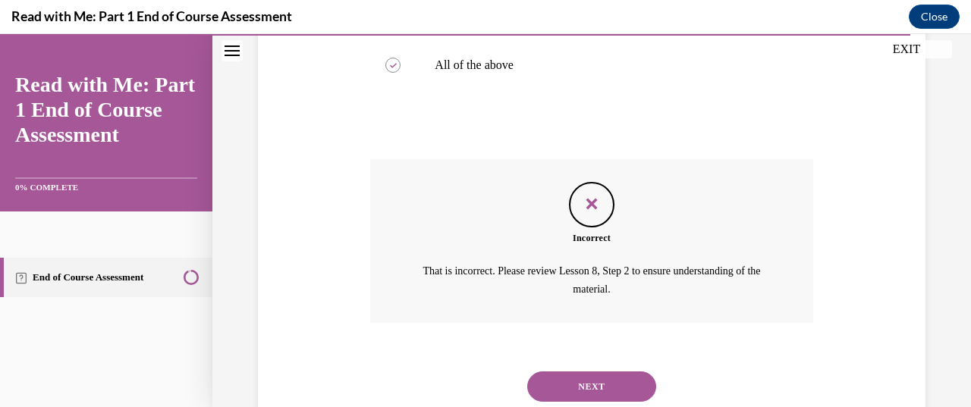
scroll to position [618, 0]
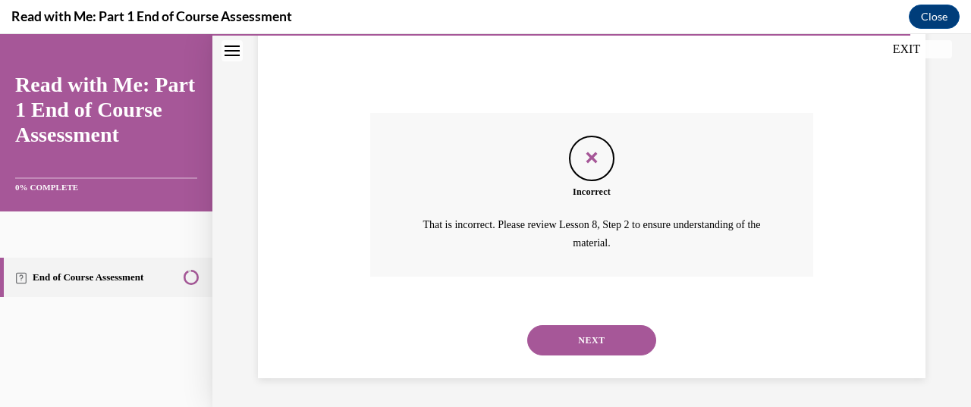
click at [573, 339] on button "NEXT" at bounding box center [591, 340] width 129 height 30
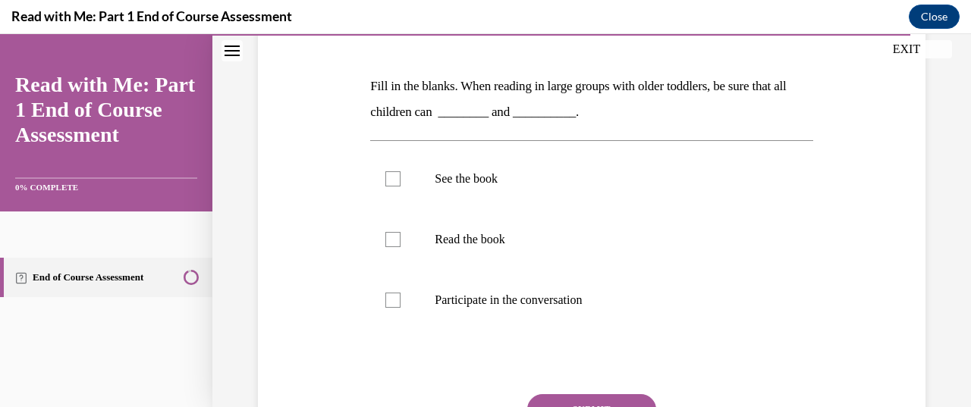
scroll to position [246, 0]
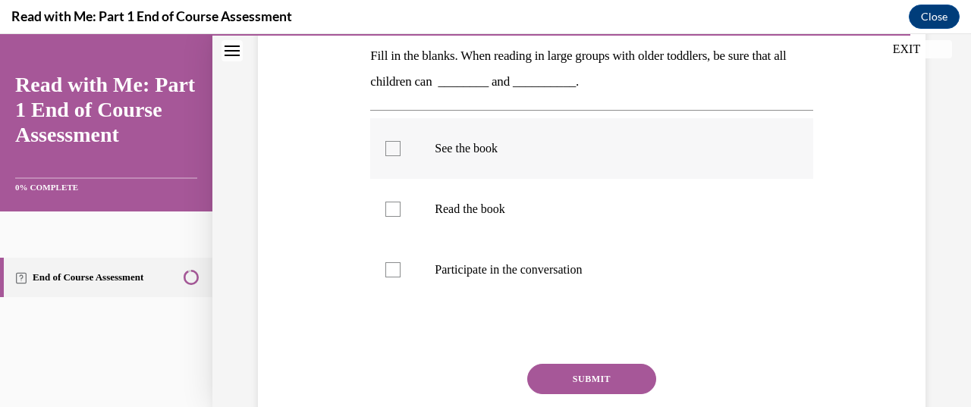
click at [387, 145] on div at bounding box center [392, 148] width 15 height 15
click at [387, 145] on input "See the book" at bounding box center [392, 148] width 15 height 15
checkbox input "true"
click at [388, 277] on label "Participate in the conversation" at bounding box center [591, 270] width 442 height 61
click at [388, 277] on input "Participate in the conversation" at bounding box center [392, 269] width 15 height 15
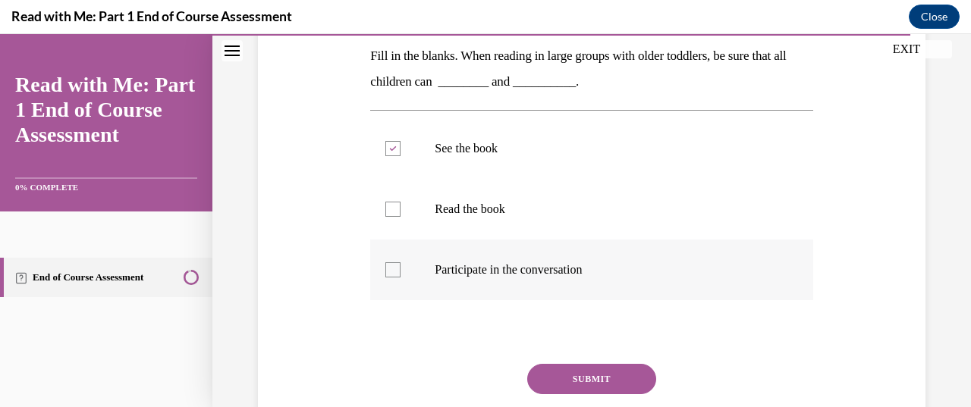
checkbox input "true"
drag, startPoint x: 595, startPoint y: 382, endPoint x: 568, endPoint y: 381, distance: 26.6
click at [568, 381] on button "SUBMIT" at bounding box center [591, 379] width 129 height 30
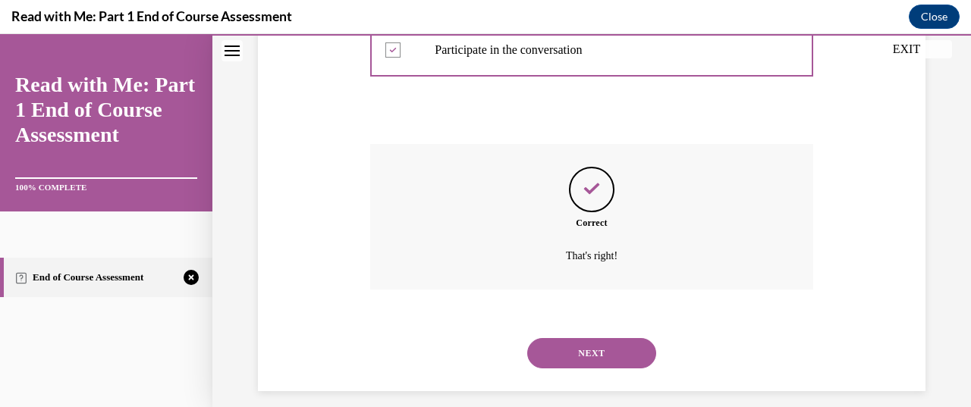
scroll to position [479, 0]
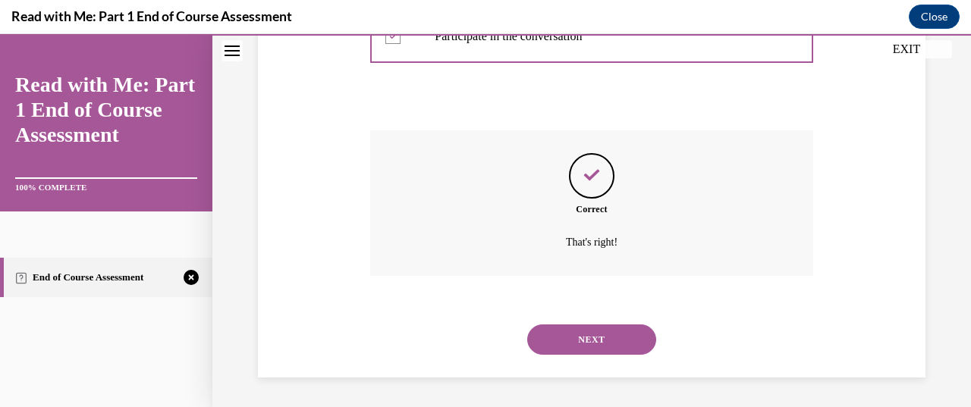
click at [572, 338] on button "NEXT" at bounding box center [591, 340] width 129 height 30
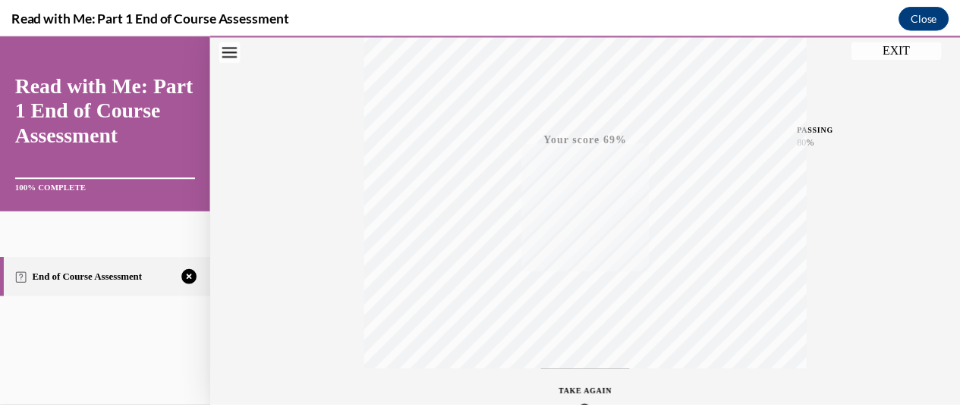
scroll to position [404, 0]
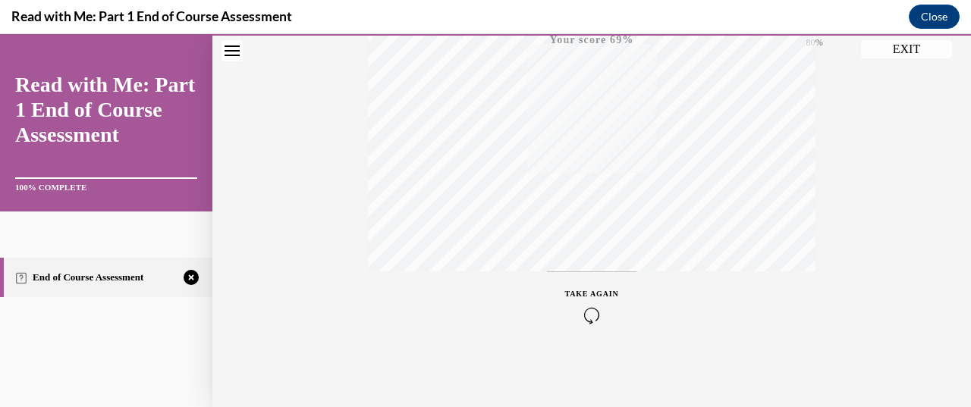
click at [907, 52] on button "EXIT" at bounding box center [906, 49] width 91 height 18
